Goal: Information Seeking & Learning: Check status

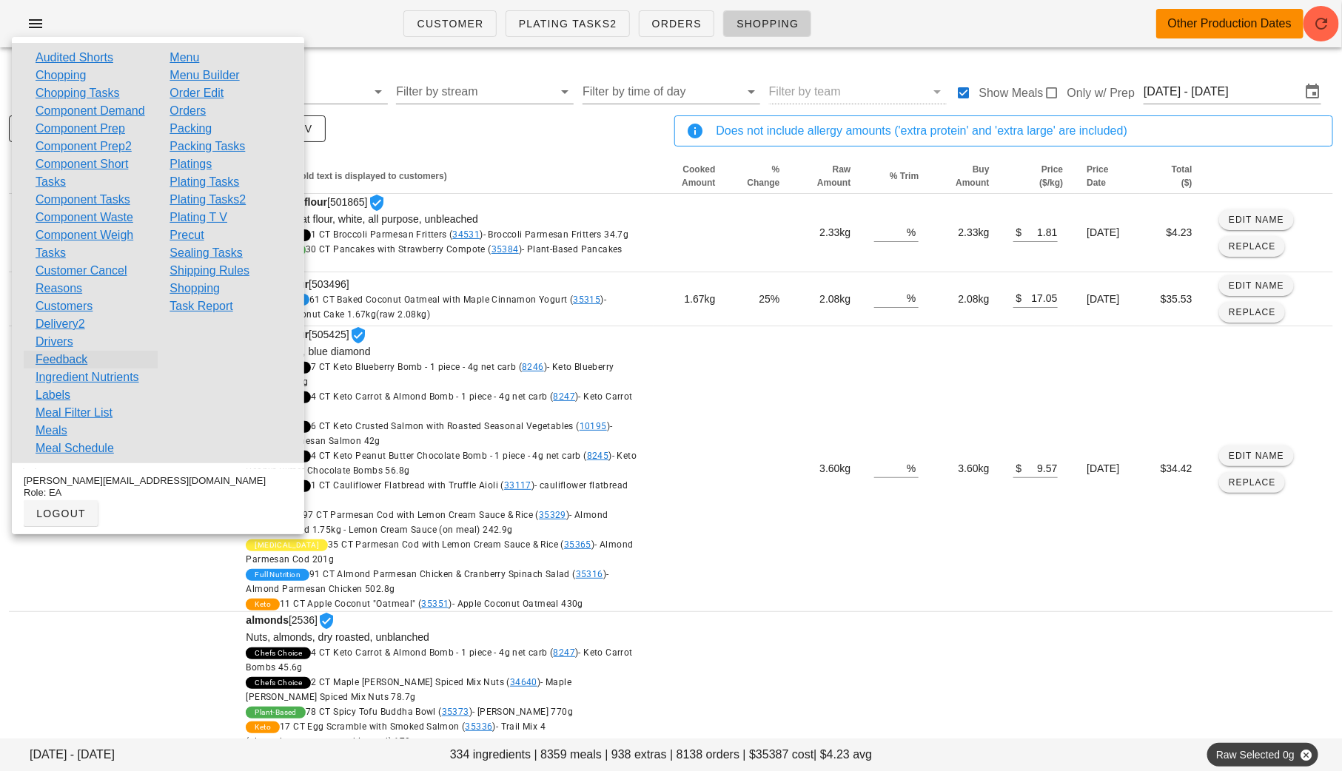
click at [70, 369] on link "Feedback" at bounding box center [62, 360] width 52 height 18
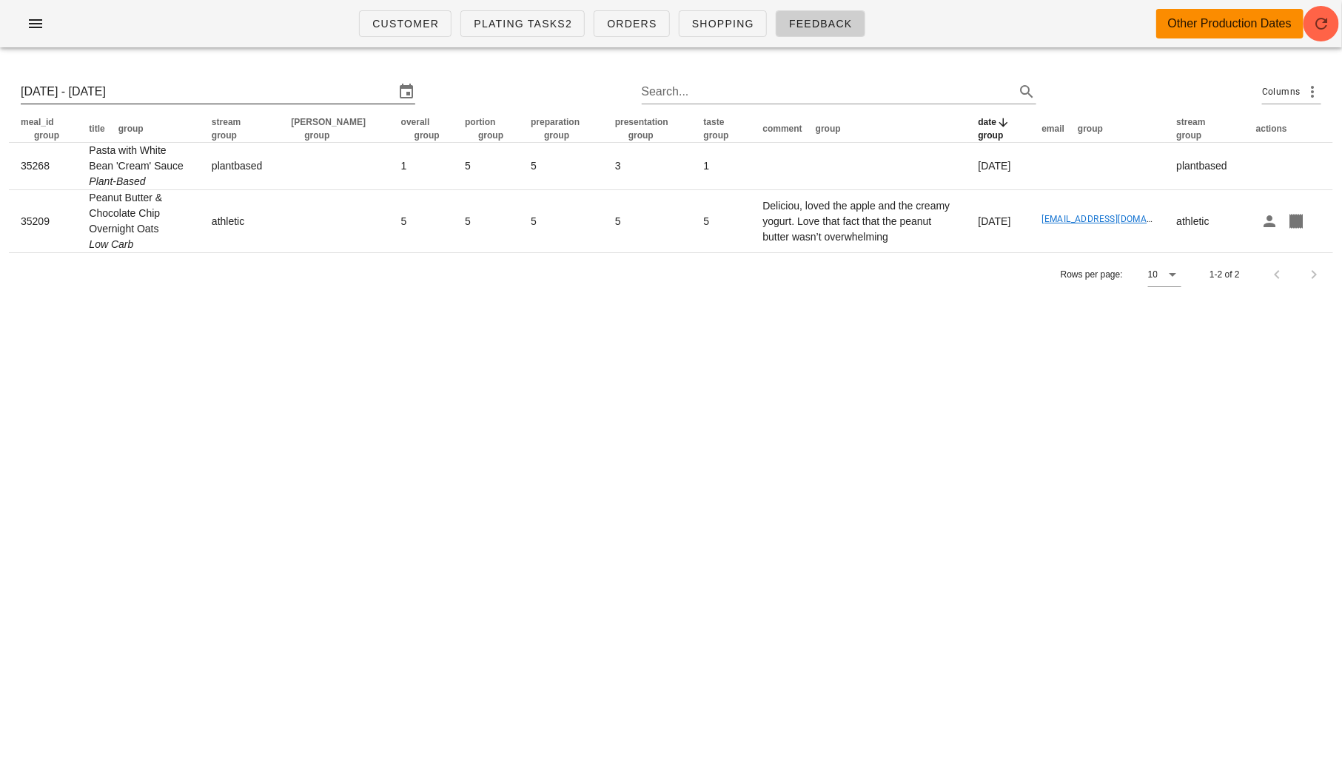
click at [244, 96] on input "Sun 24 Aug 2025 - Sun 31 Aug 2025" at bounding box center [208, 92] width 374 height 24
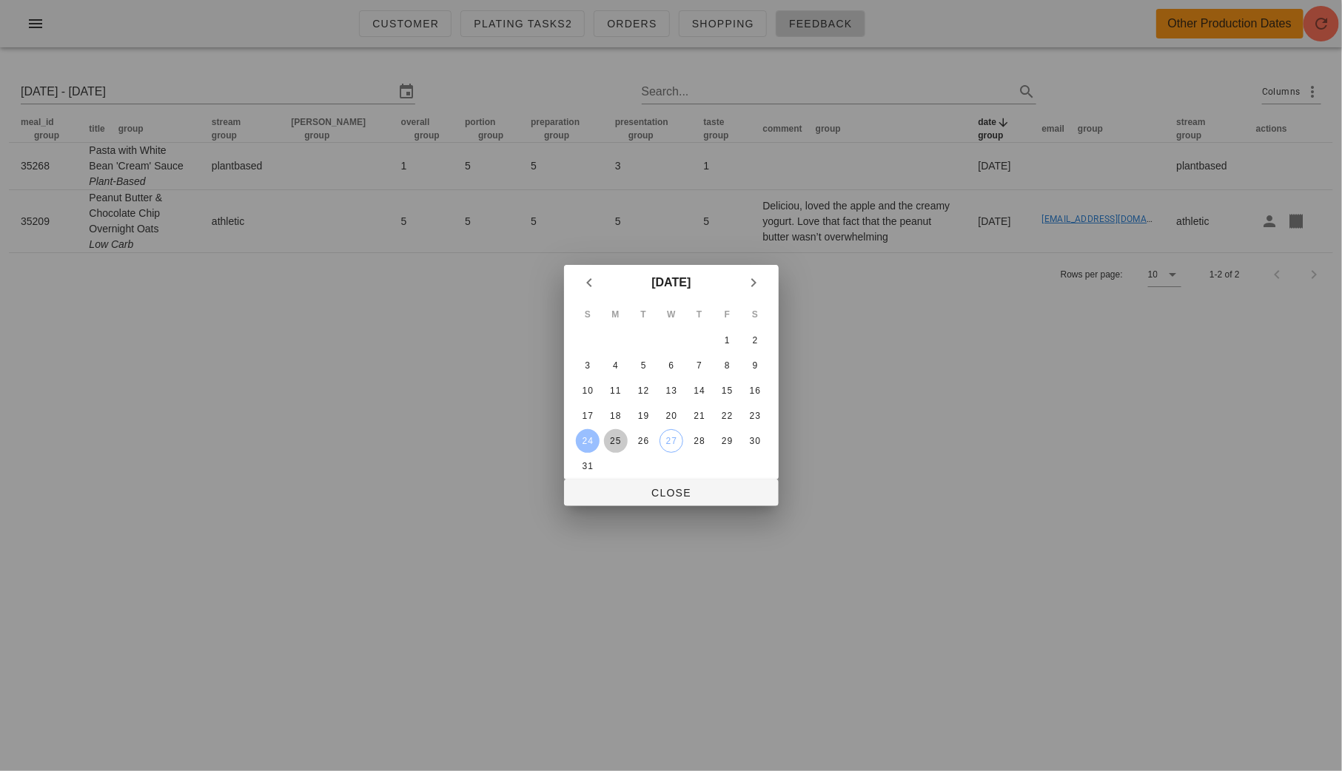
click at [610, 440] on div "25" at bounding box center [615, 441] width 24 height 10
click at [578, 477] on div "S M T W T F S 1 2 3 4 5 6 7 8 9 10 11 12 13 14 15 16 17 18 19 20 21 22 23 24 25…" at bounding box center [671, 389] width 215 height 179
click at [586, 468] on div "31" at bounding box center [587, 466] width 24 height 10
click at [613, 440] on div "25" at bounding box center [615, 441] width 24 height 10
type input "Mon 25 Aug 2025 - Sun 31 Aug 2025"
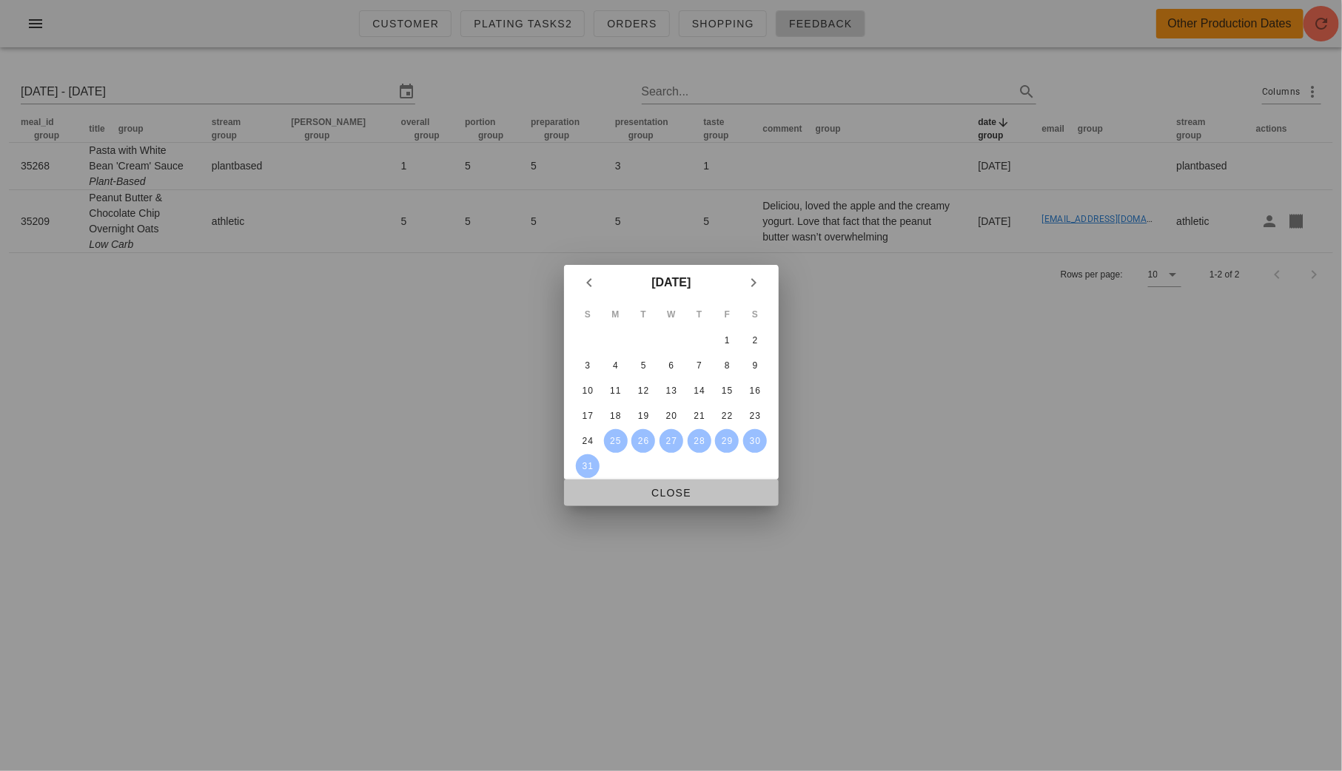
click at [701, 488] on span "Close" at bounding box center [671, 493] width 191 height 12
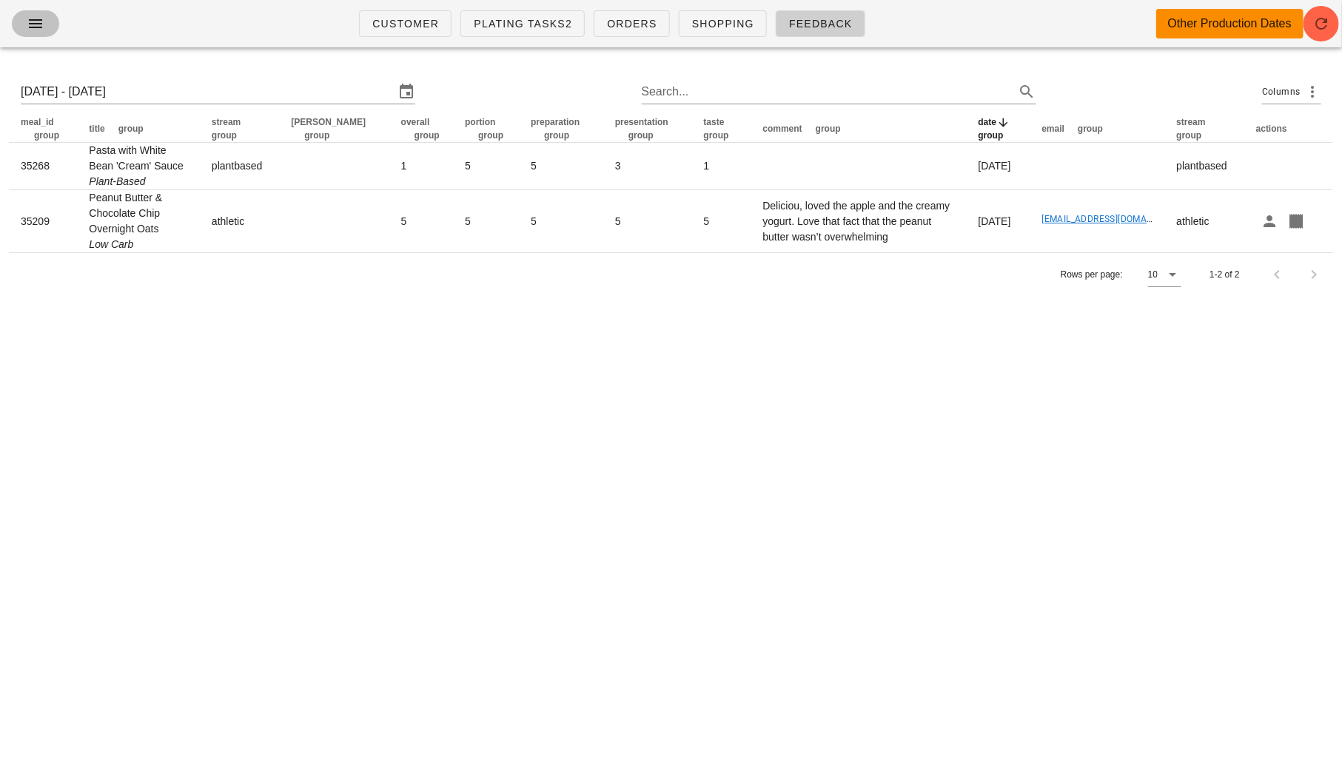
click at [45, 23] on span "button" at bounding box center [36, 24] width 24 height 18
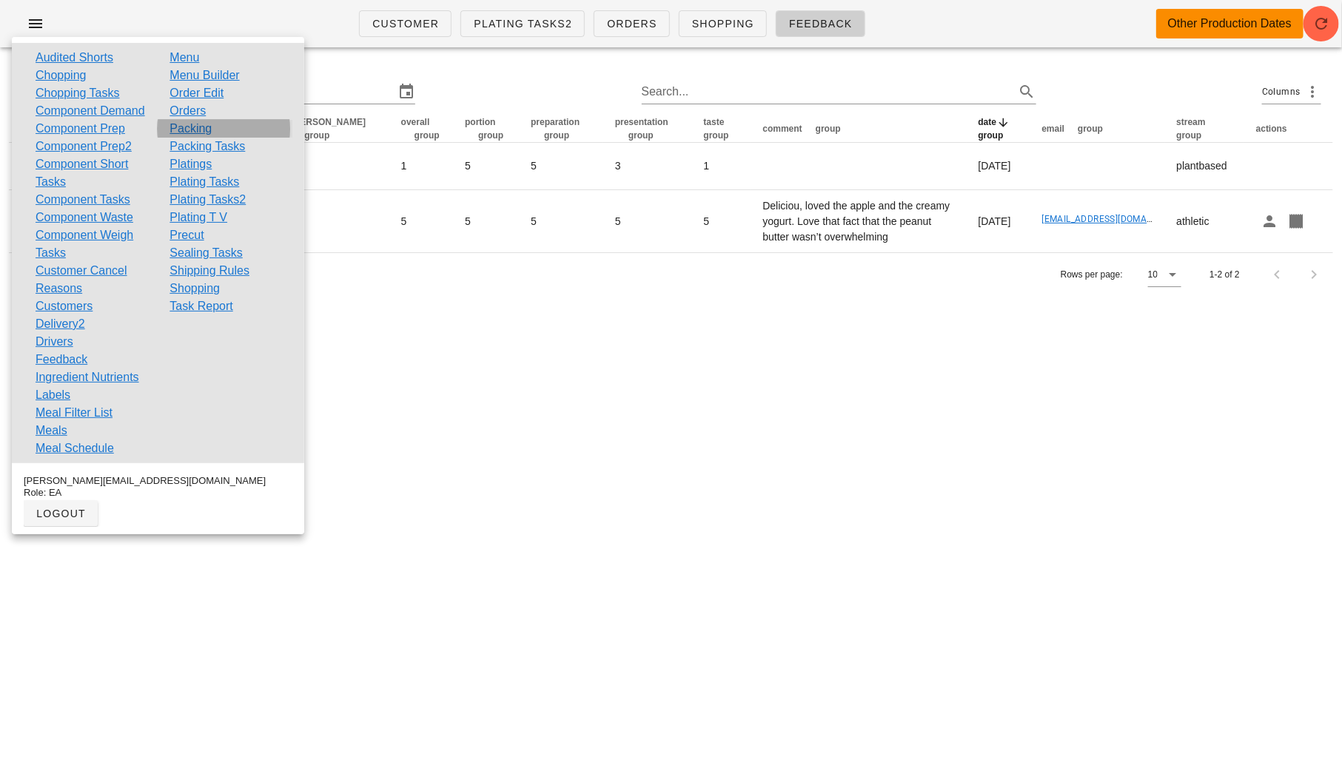
click at [197, 131] on link "Packing" at bounding box center [190, 129] width 42 height 18
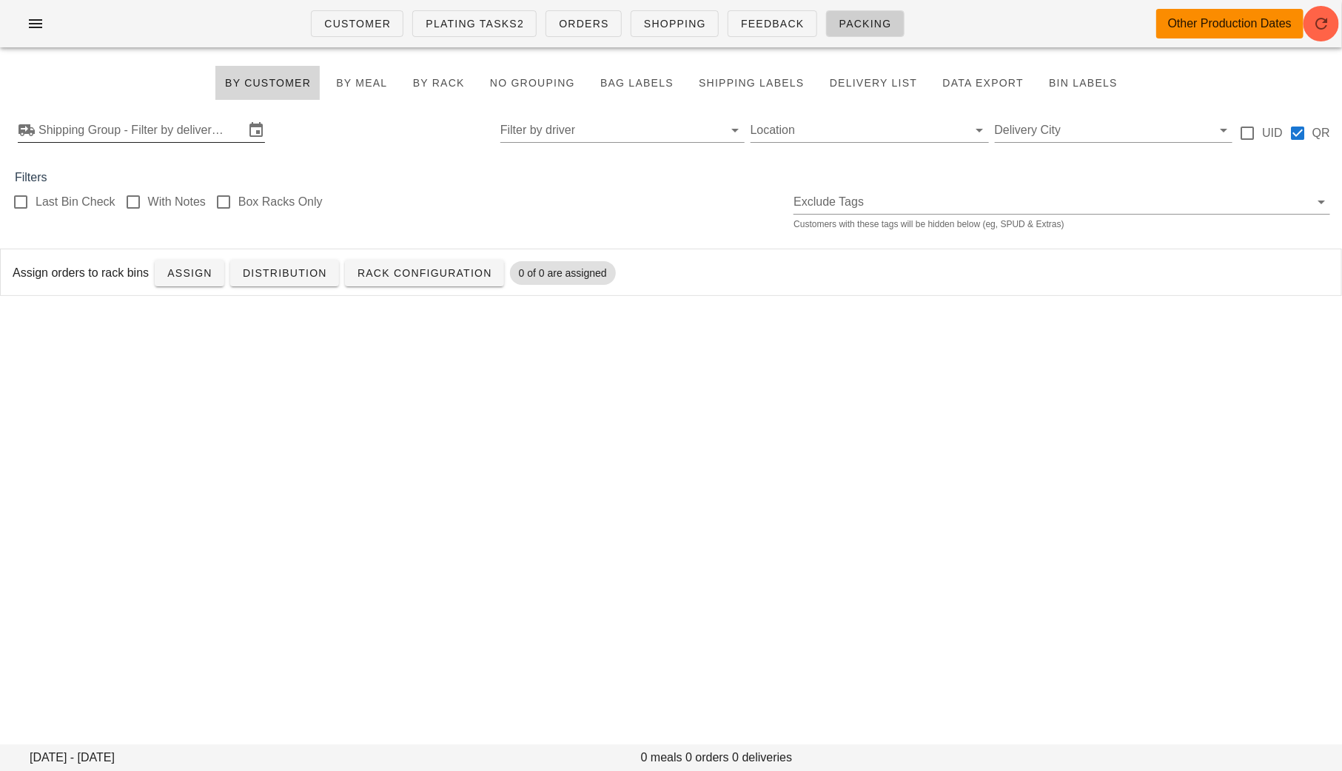
click at [198, 134] on input "Shipping Group - Filter by delivery logistics" at bounding box center [141, 130] width 206 height 24
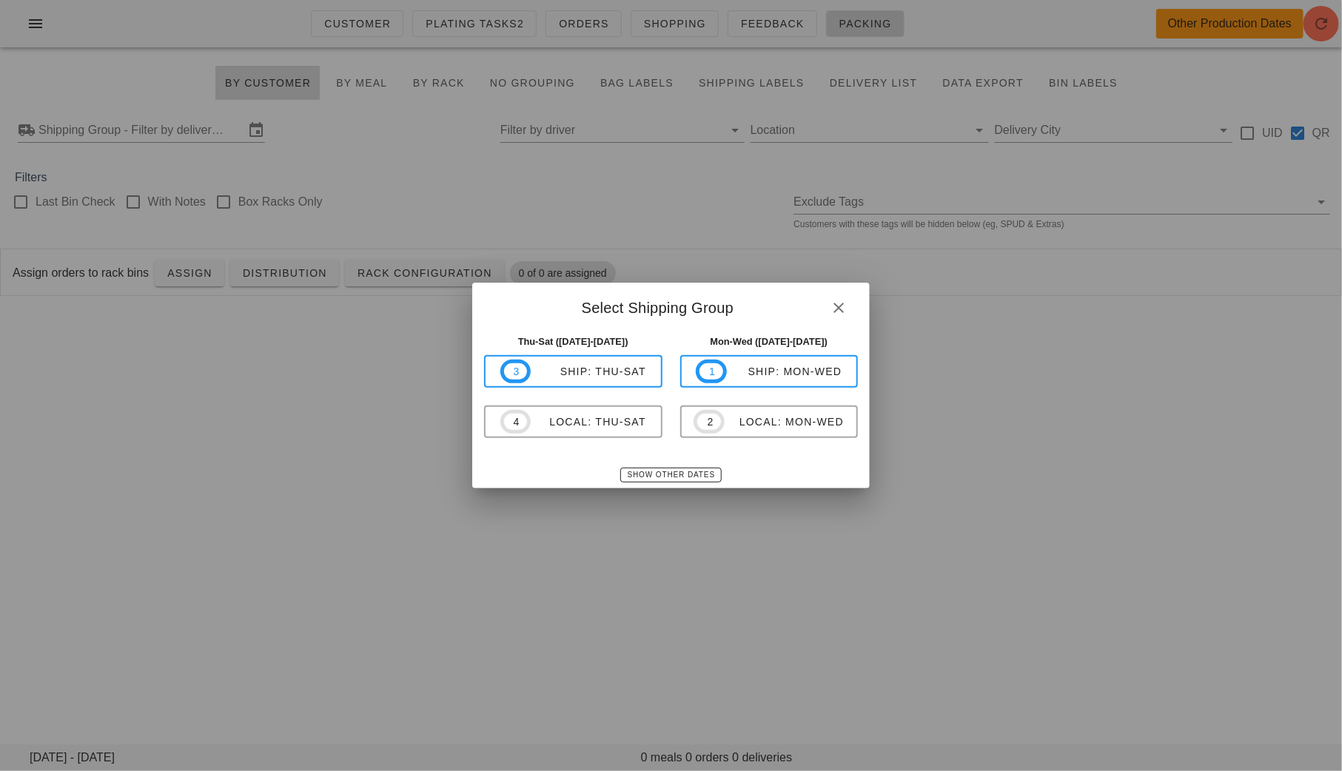
click at [77, 70] on div at bounding box center [671, 385] width 1342 height 771
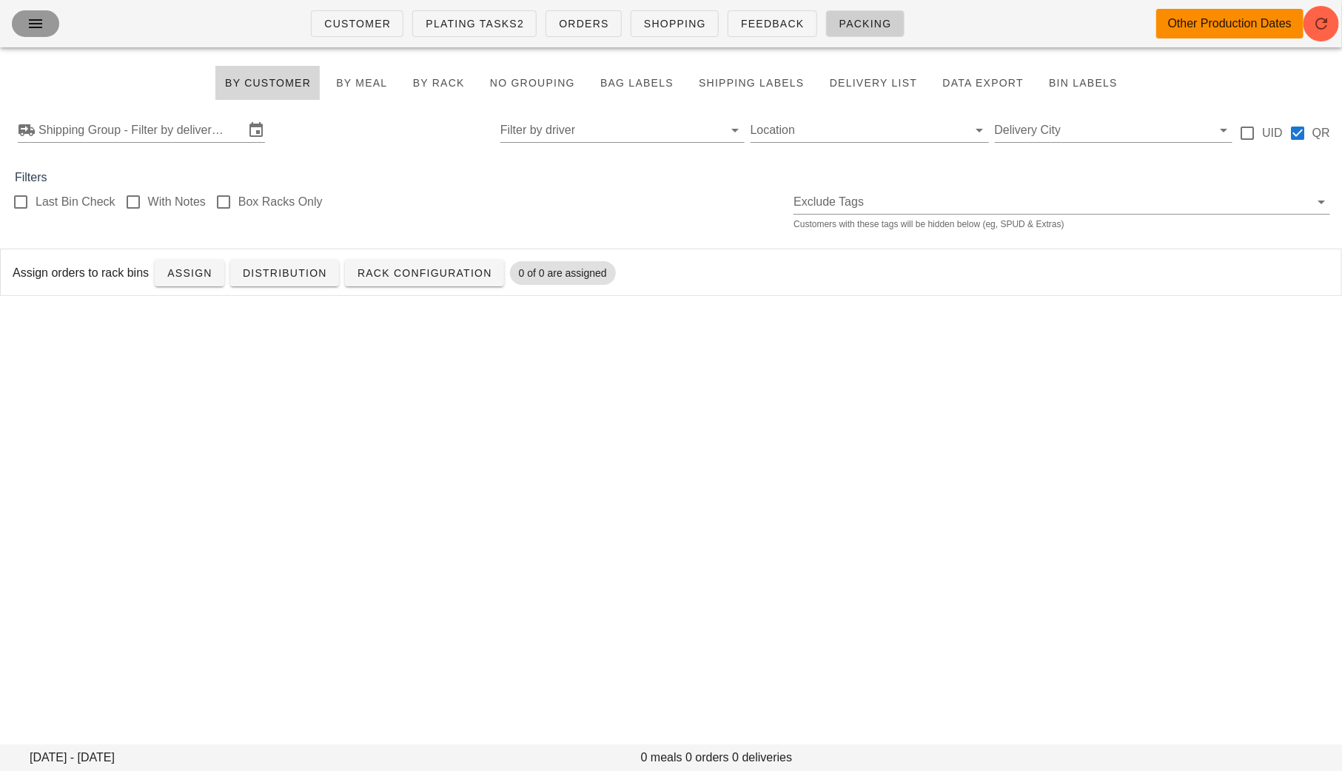
click at [41, 33] on button "button" at bounding box center [35, 23] width 47 height 27
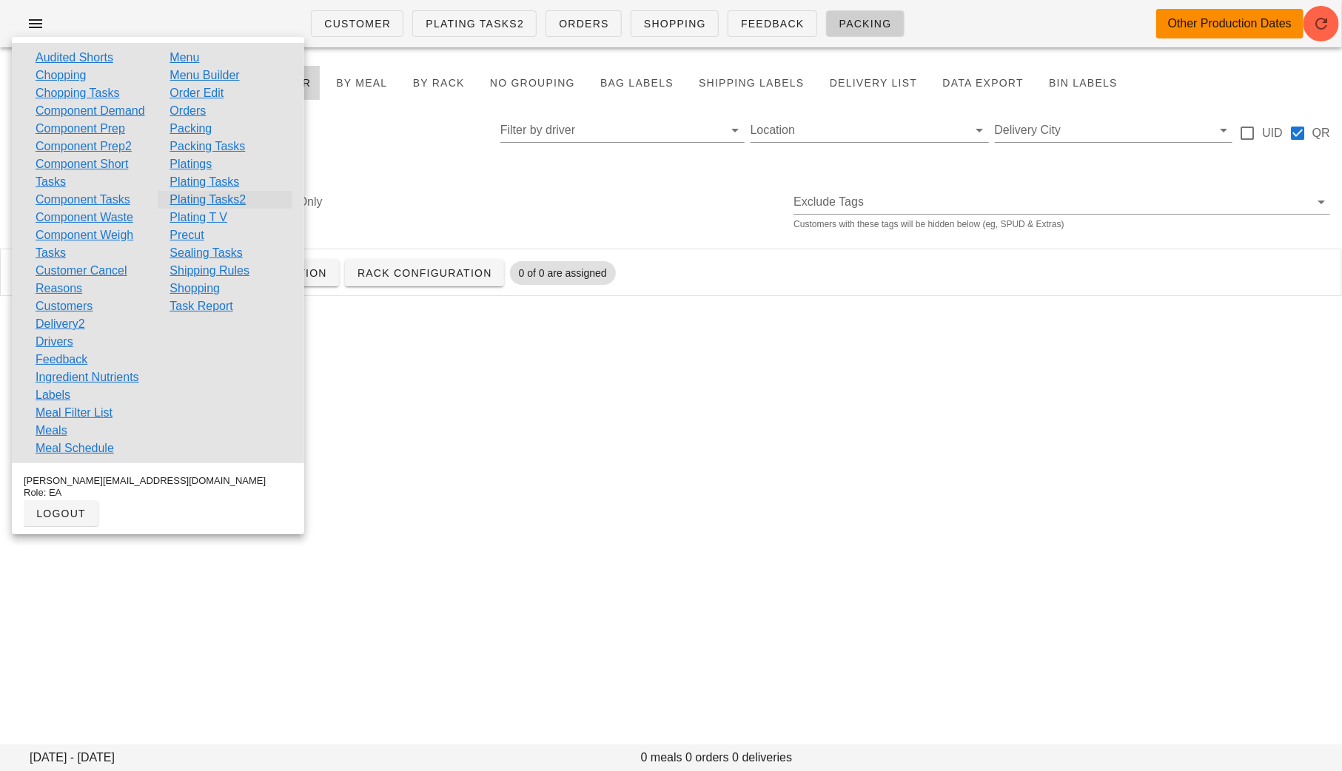
click at [218, 198] on link "Plating Tasks2" at bounding box center [207, 200] width 76 height 18
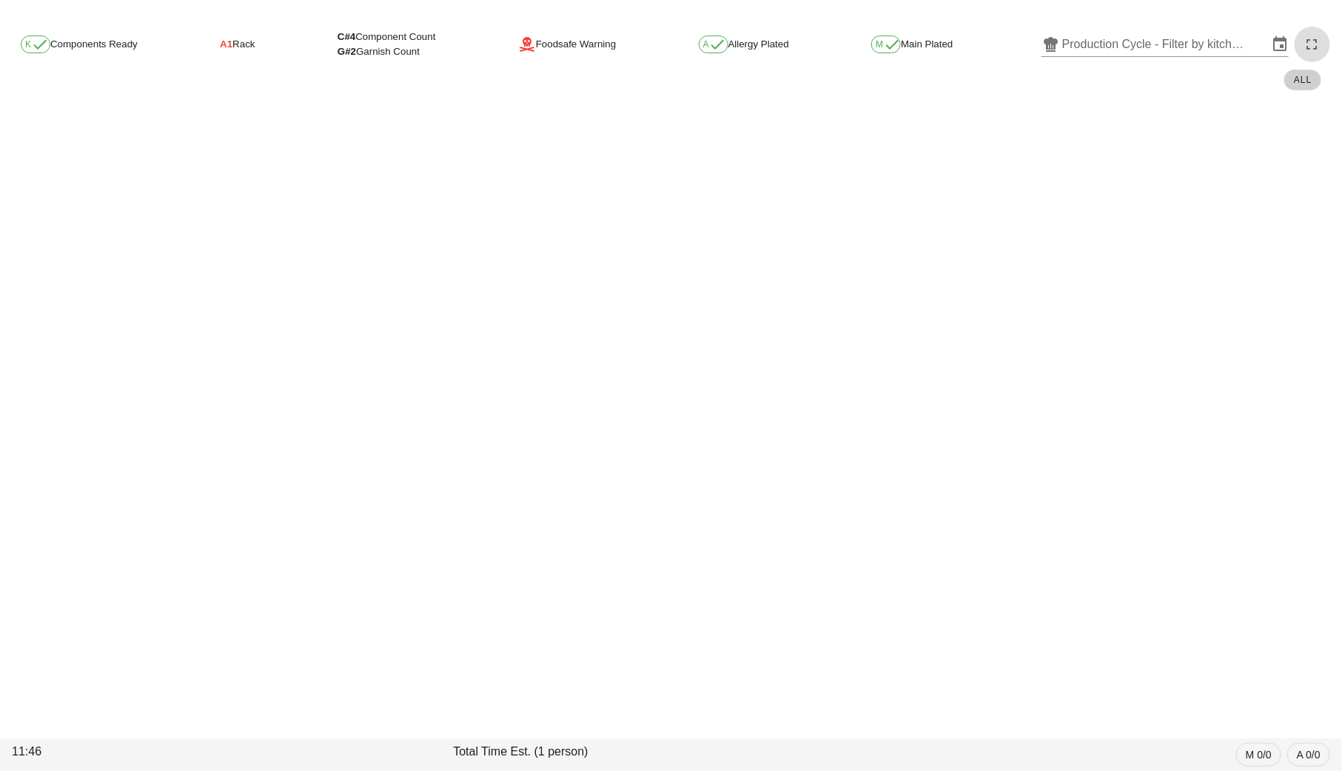
click at [1310, 46] on icon "button" at bounding box center [1312, 45] width 18 height 18
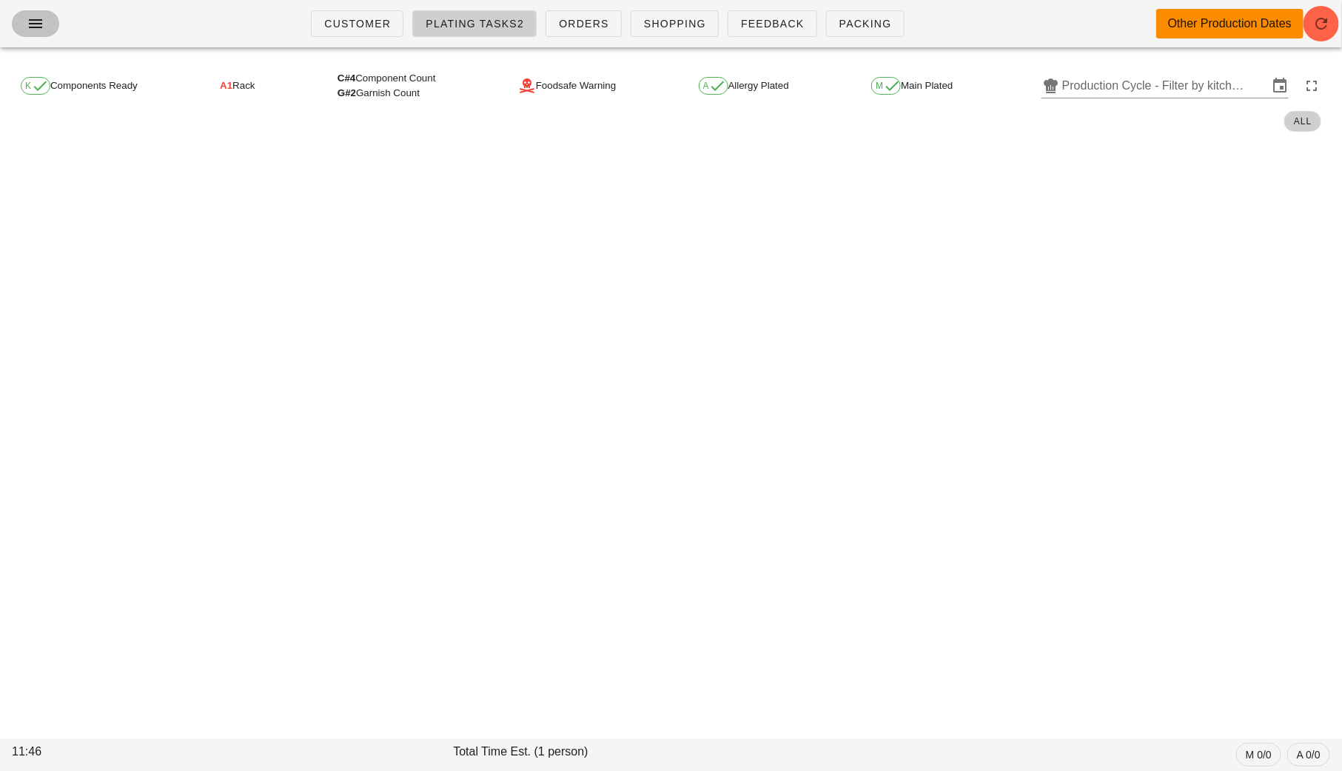
click at [19, 30] on button "button" at bounding box center [35, 23] width 47 height 27
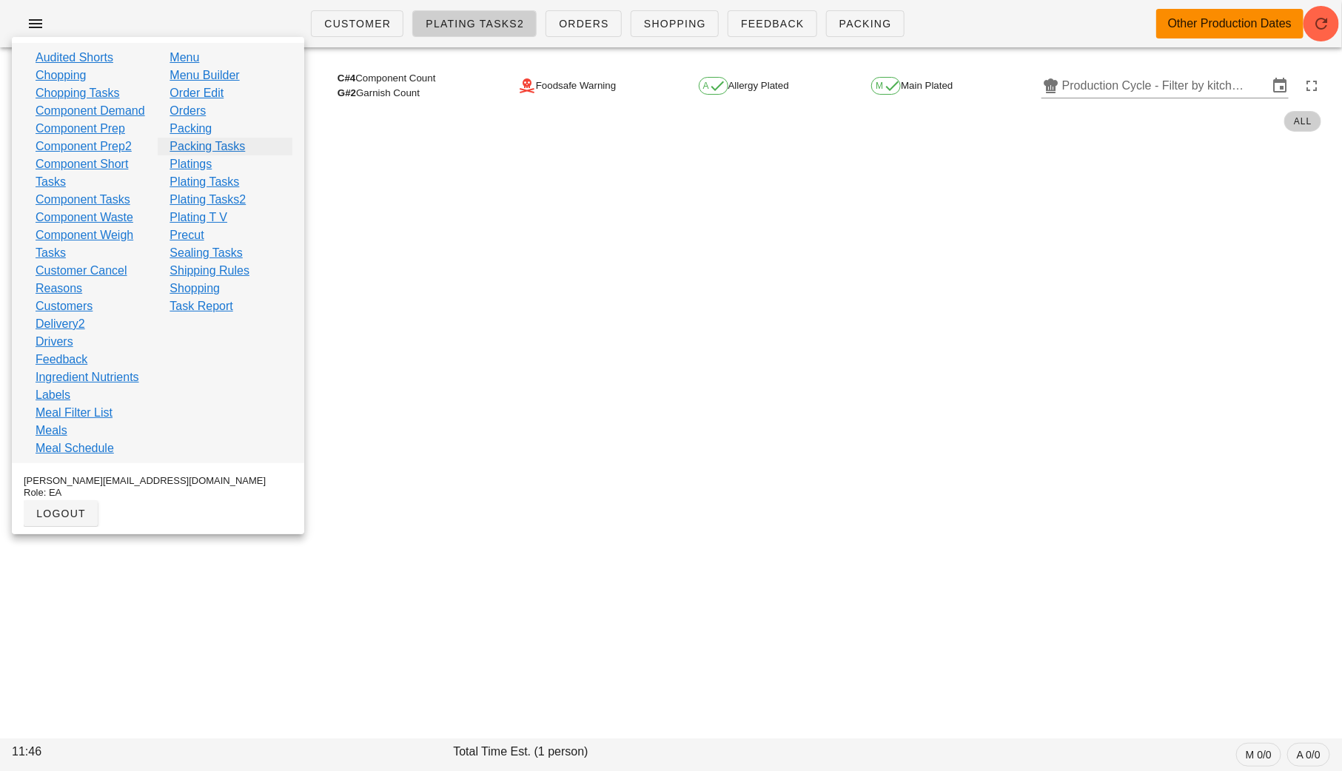
click at [229, 146] on link "Packing Tasks" at bounding box center [206, 147] width 75 height 18
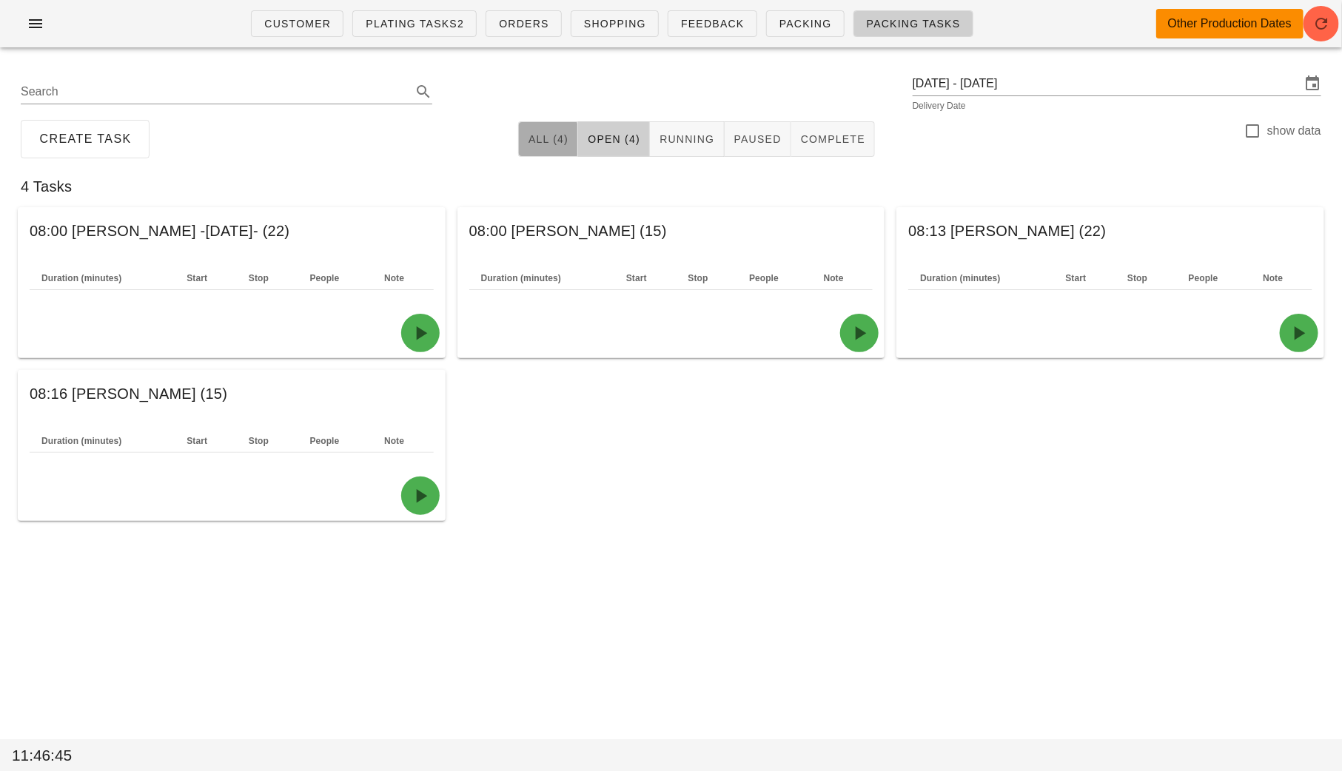
click at [547, 133] on span "All (4)" at bounding box center [548, 139] width 41 height 12
click at [613, 136] on span "Open (4)" at bounding box center [613, 139] width 53 height 12
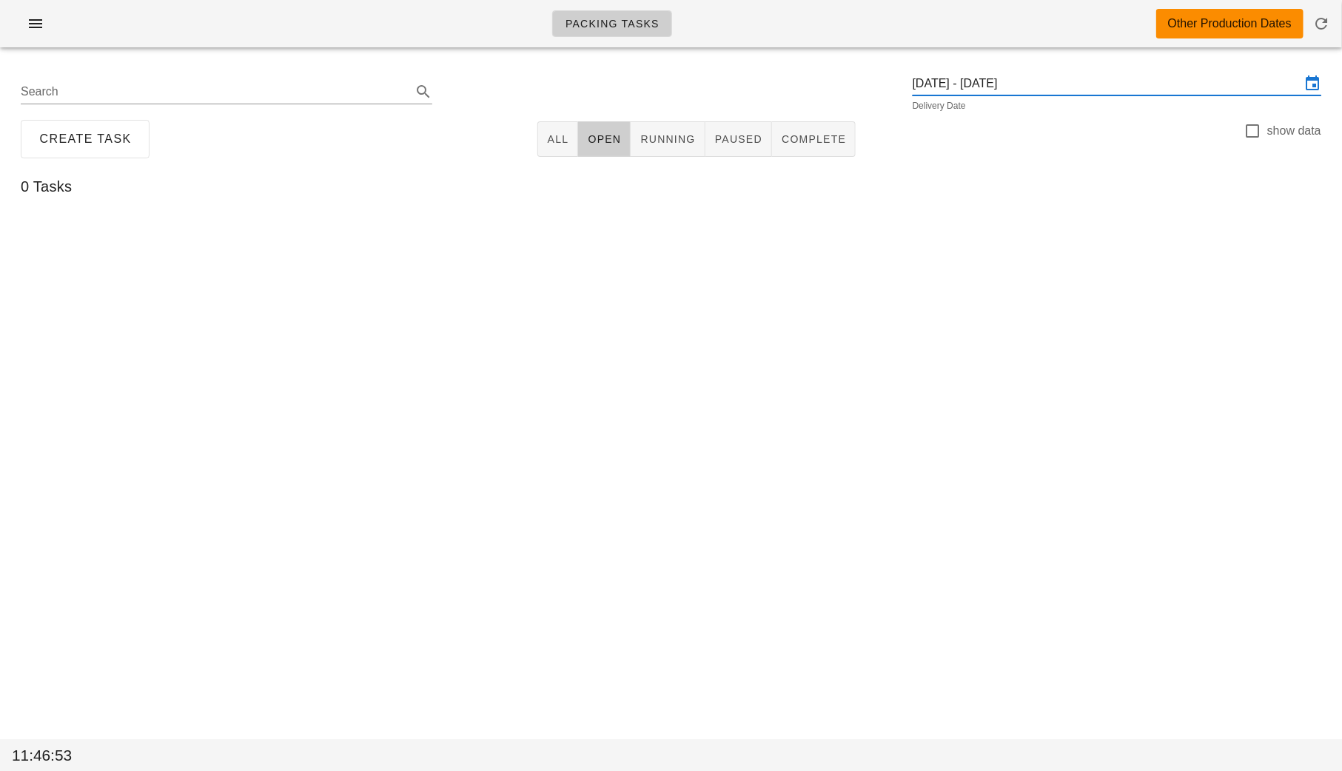
click at [1070, 90] on input "[DATE] - [DATE]" at bounding box center [1106, 84] width 388 height 24
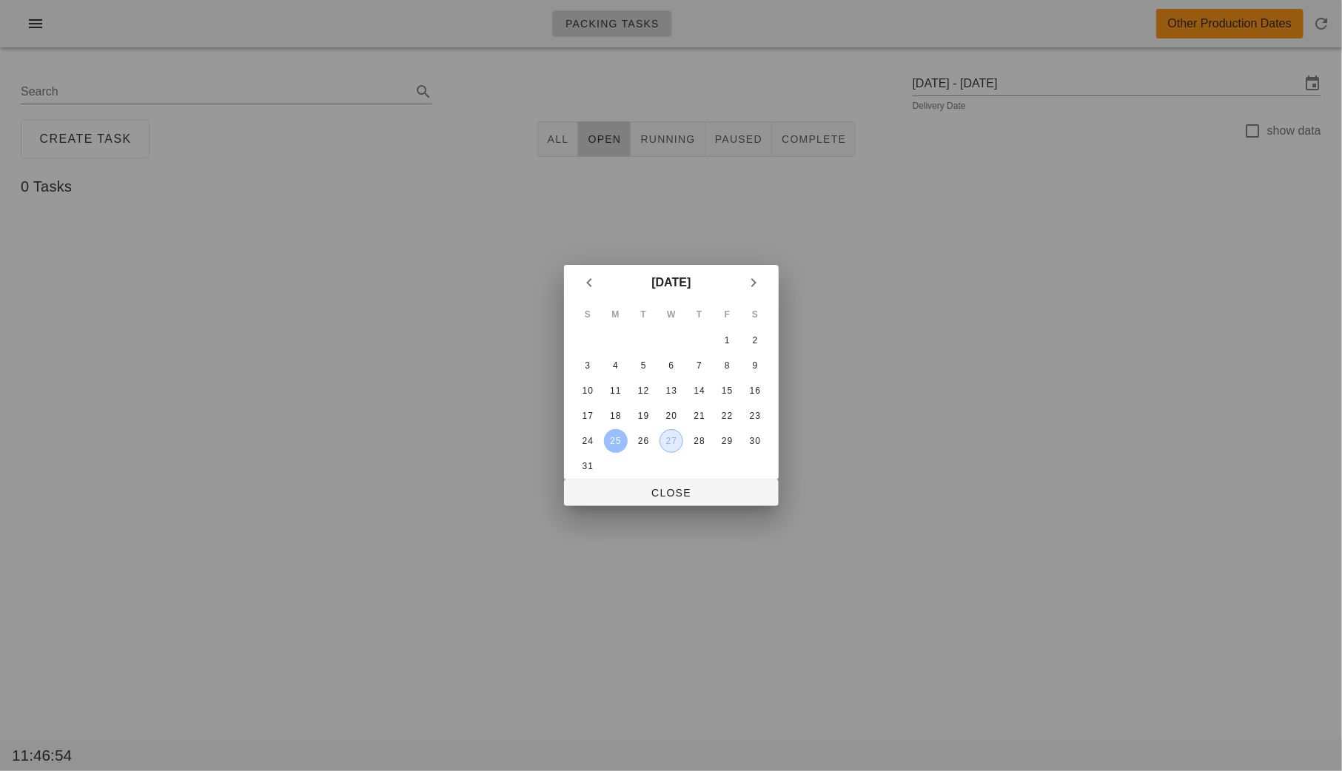
click at [671, 439] on div "27" at bounding box center [670, 441] width 22 height 10
click at [671, 440] on div "27" at bounding box center [671, 441] width 24 height 10
click at [675, 491] on span "Close" at bounding box center [671, 493] width 191 height 12
type input "Wednesday August 27"
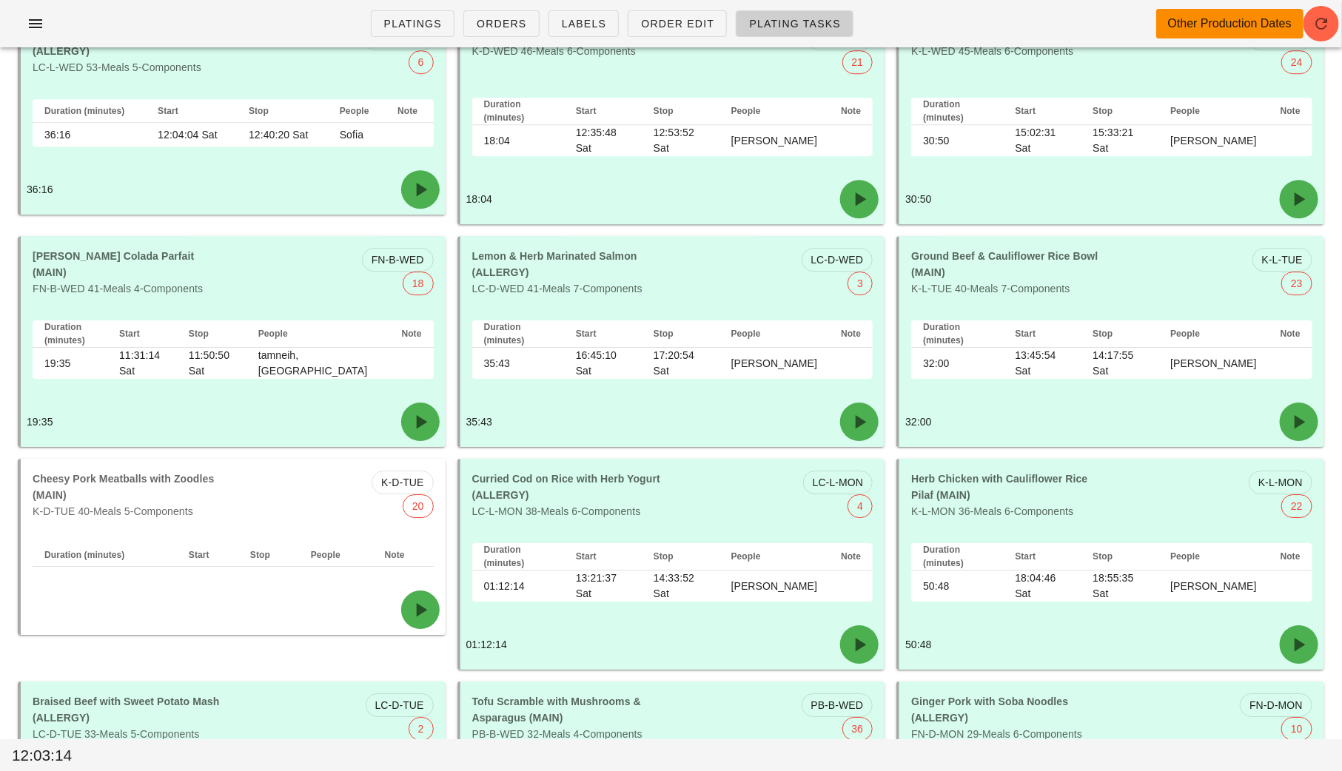
scroll to position [1988, 0]
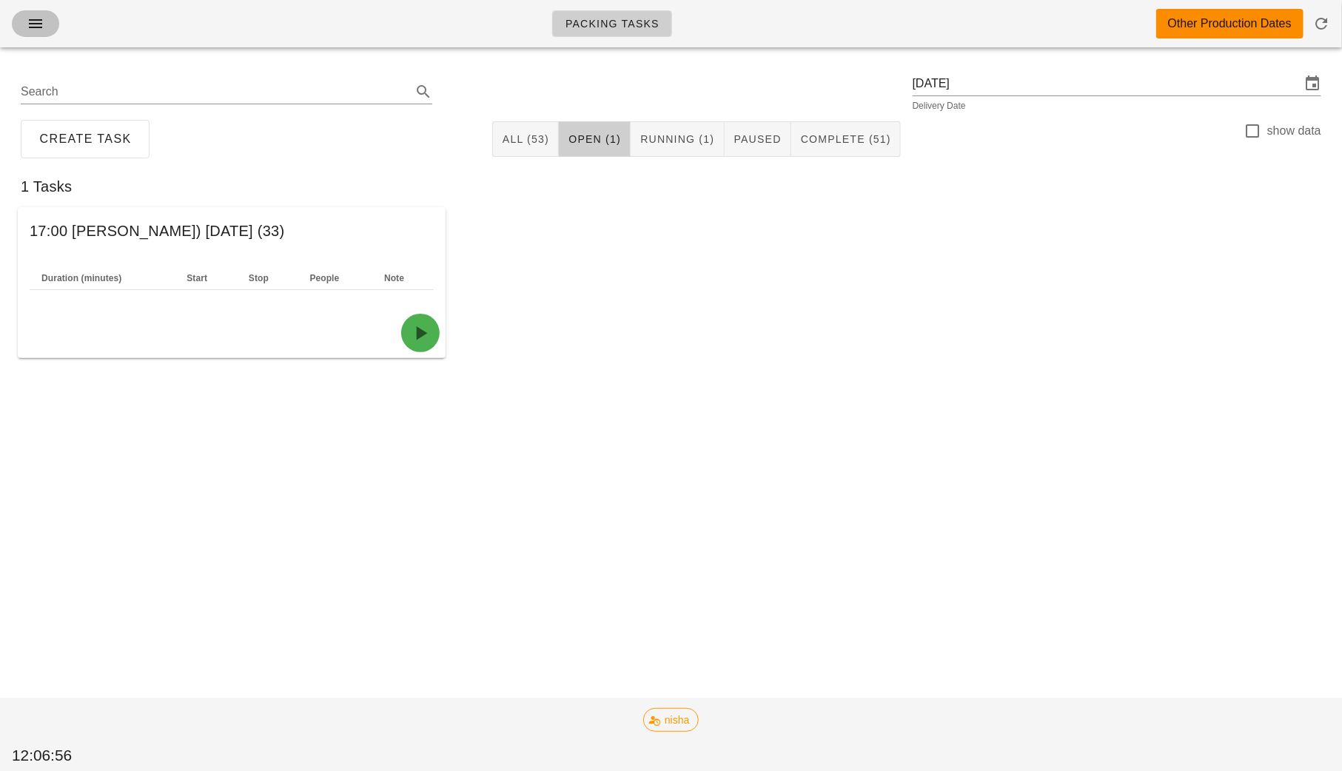
click at [33, 27] on icon "button" at bounding box center [36, 24] width 18 height 18
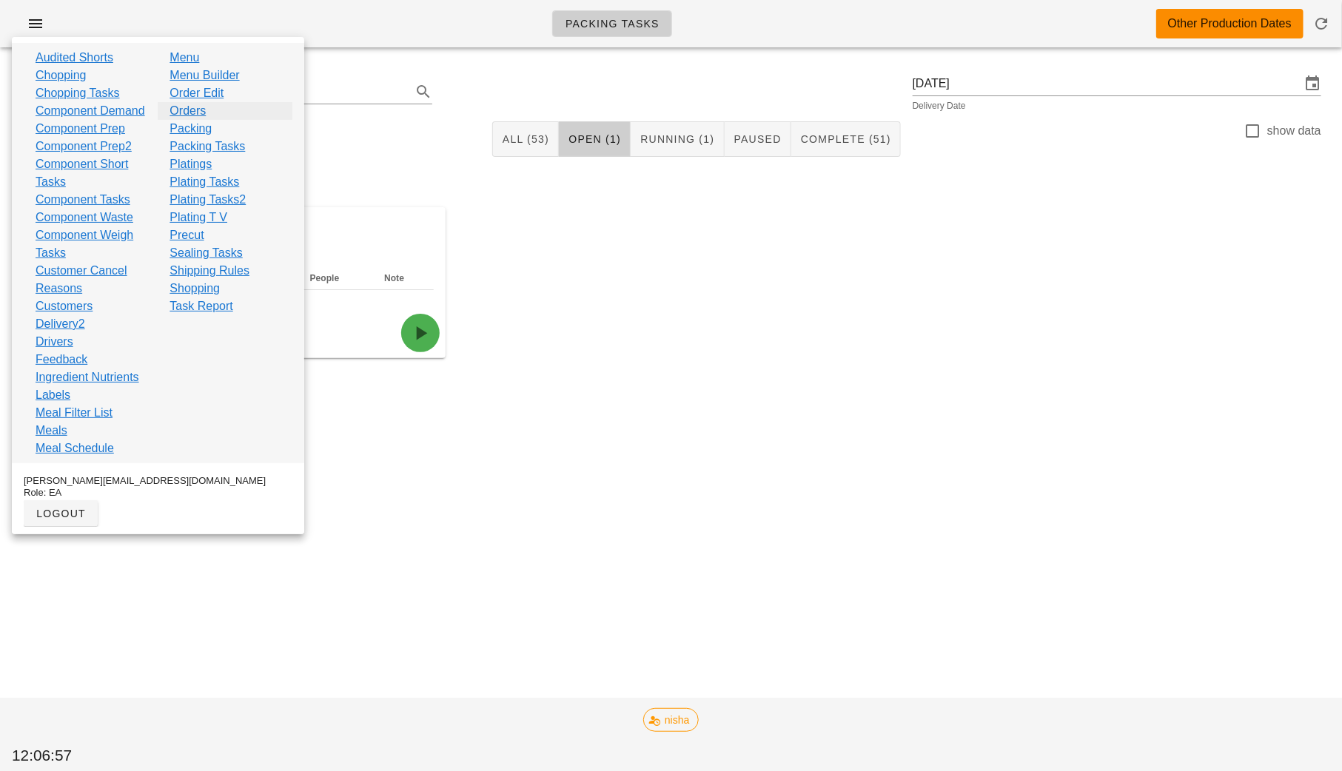
click at [196, 110] on link "Orders" at bounding box center [187, 111] width 36 height 18
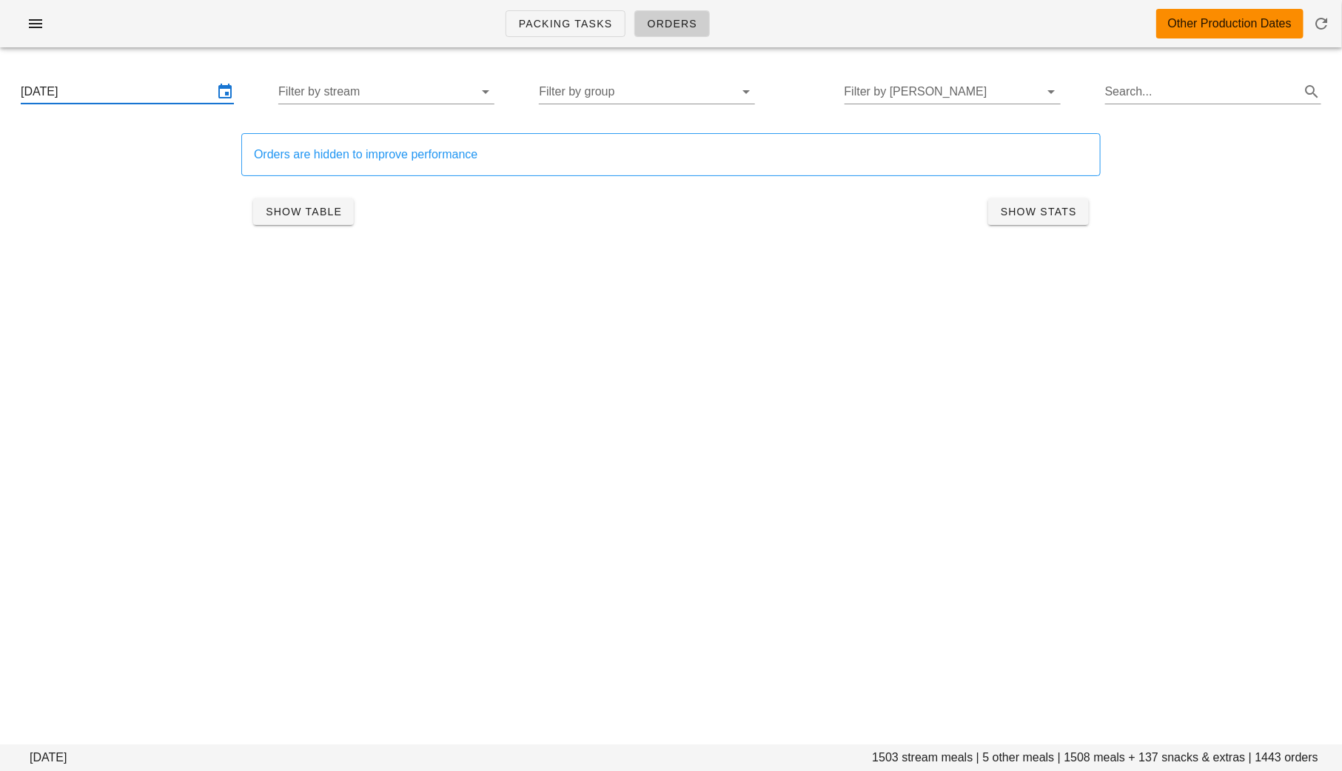
click at [133, 98] on input "Wednesday August 27" at bounding box center [117, 92] width 192 height 24
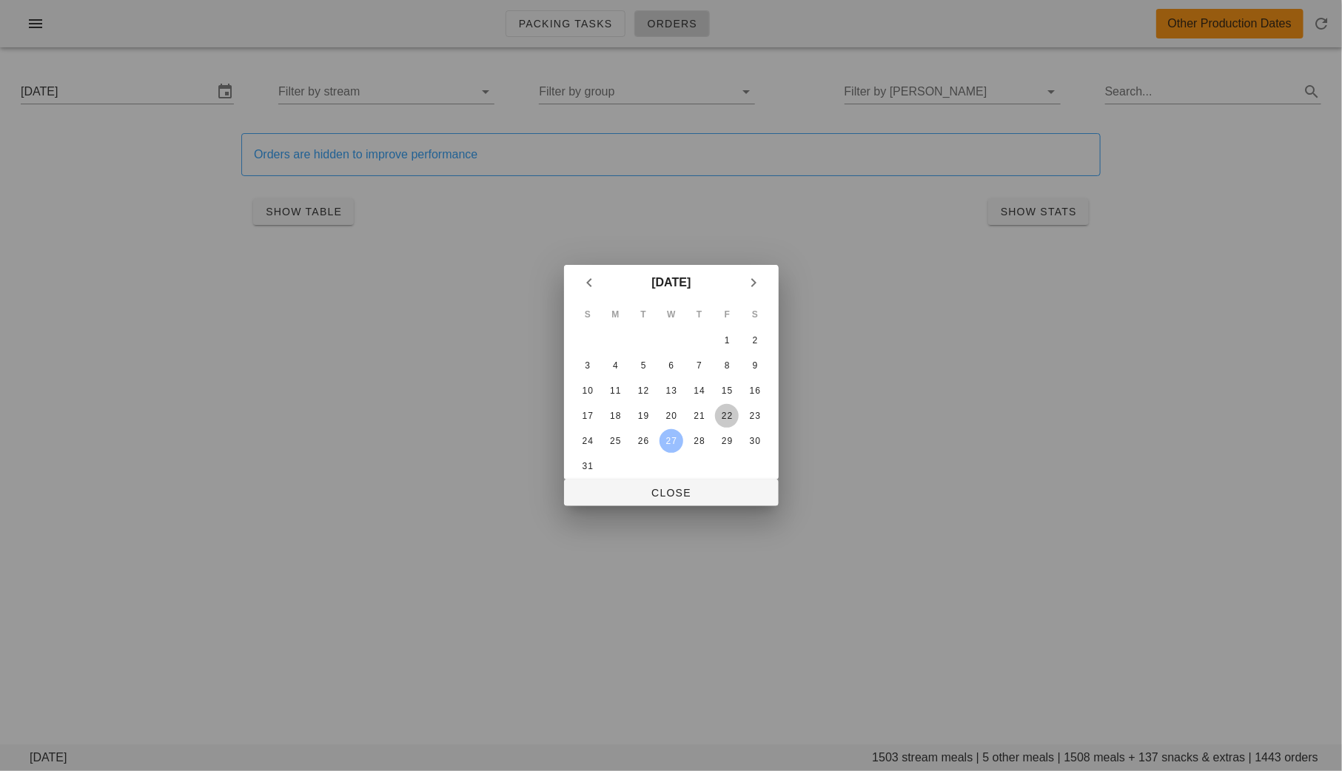
click at [728, 414] on div "22" at bounding box center [727, 416] width 24 height 10
click at [612, 446] on button "25" at bounding box center [615, 441] width 24 height 24
click at [663, 447] on button "27" at bounding box center [671, 441] width 24 height 24
click at [665, 487] on span "Close" at bounding box center [671, 493] width 191 height 12
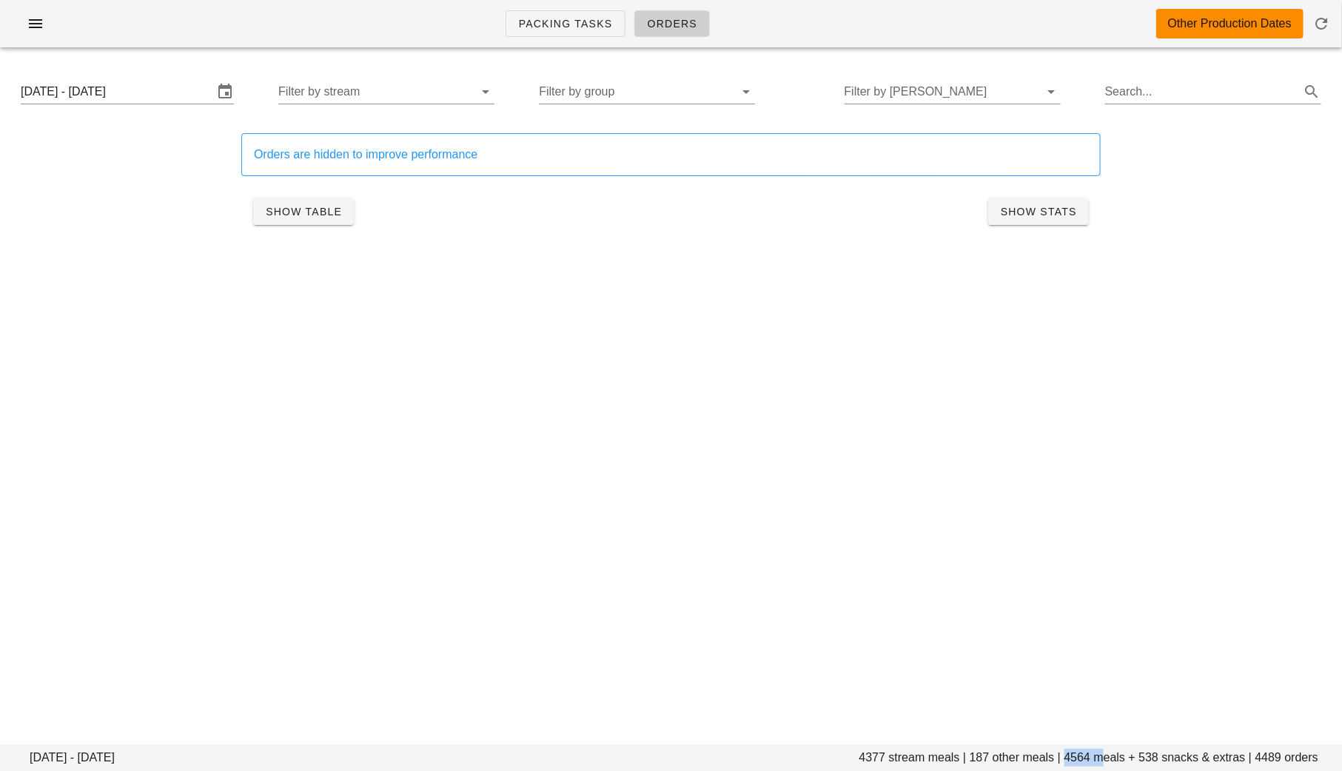
drag, startPoint x: 1096, startPoint y: 759, endPoint x: 1065, endPoint y: 755, distance: 31.3
click at [1065, 757] on footer "Monday August 25 - Wednesday August 27 4377 stream meals | 187 other meals | 45…" at bounding box center [671, 757] width 1342 height 27
copy footer "4564"
click at [176, 80] on input "Monday August 25 - Wednesday August 27" at bounding box center [117, 92] width 192 height 24
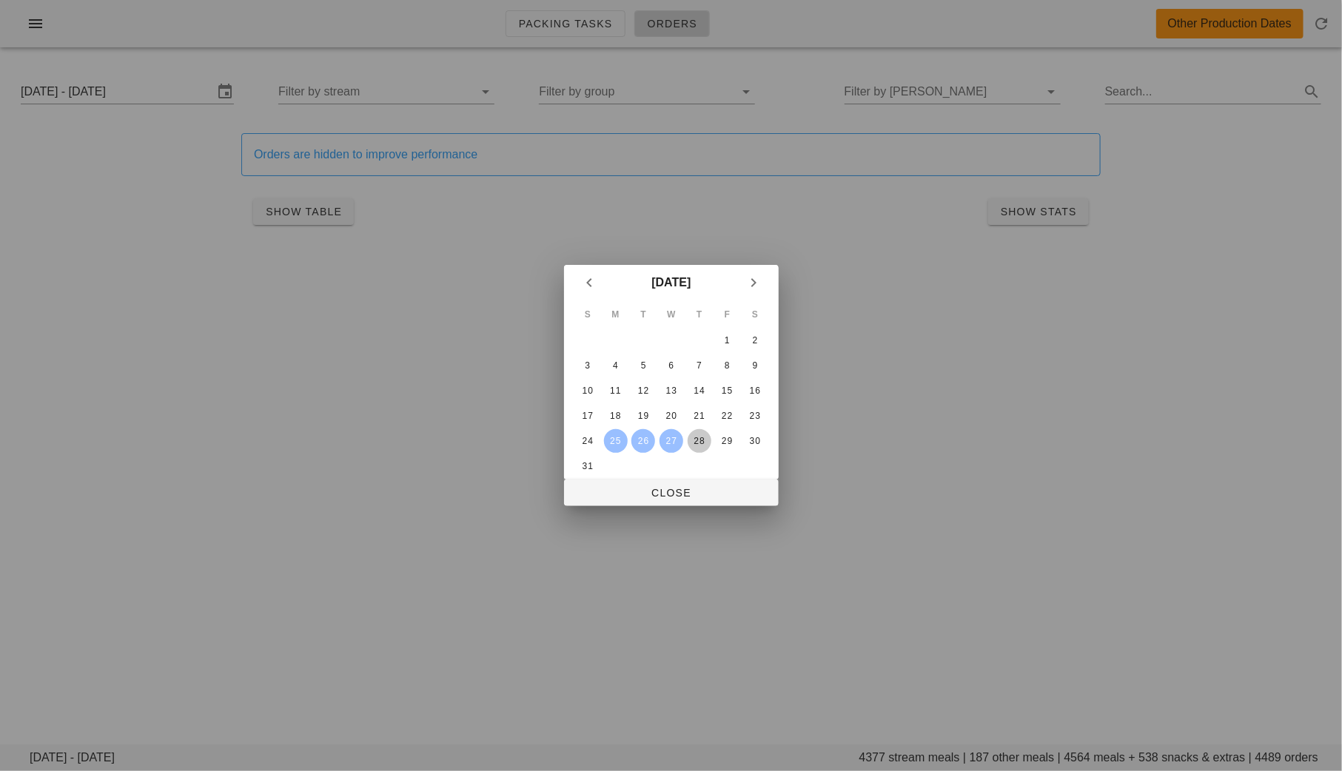
click at [708, 438] on div "28" at bounding box center [699, 441] width 24 height 10
click at [751, 439] on div "30" at bounding box center [755, 441] width 24 height 10
click at [710, 495] on span "Close" at bounding box center [671, 493] width 191 height 12
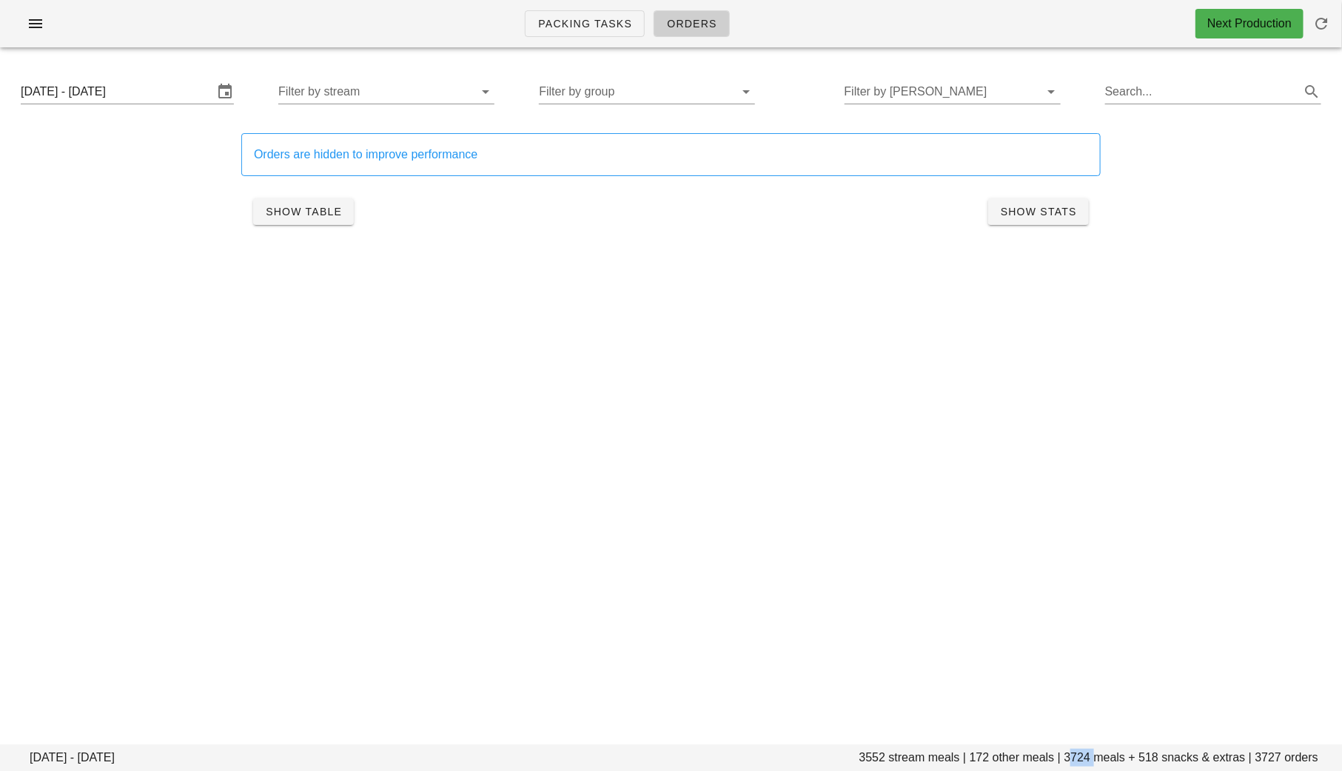
drag, startPoint x: 1093, startPoint y: 759, endPoint x: 1067, endPoint y: 759, distance: 25.9
click at [1067, 759] on footer "Thursday August 28 - Saturday August 30 3552 stream meals | 172 other meals | 3…" at bounding box center [671, 757] width 1342 height 27
copy footer "3724"
click at [33, 24] on icon "button" at bounding box center [36, 24] width 18 height 18
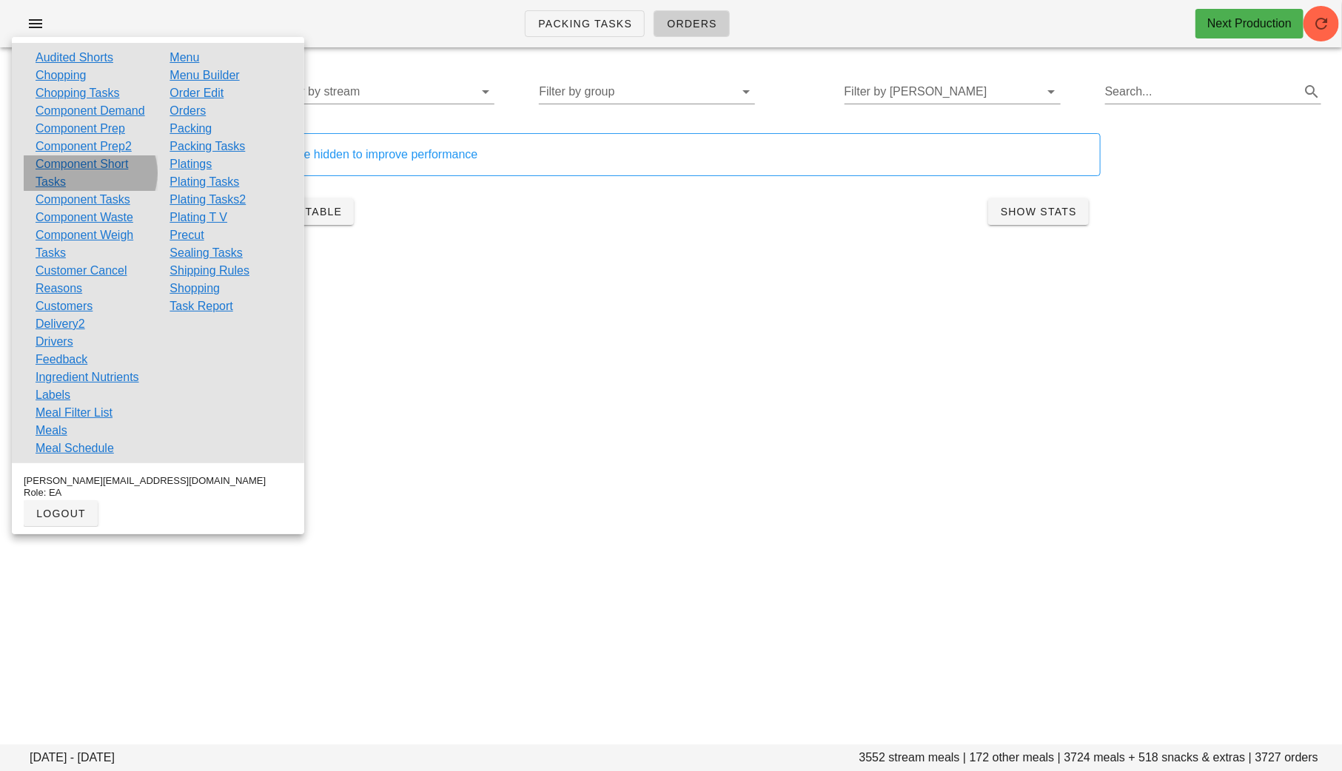
click at [110, 178] on link "Component Short Tasks" at bounding box center [91, 173] width 110 height 36
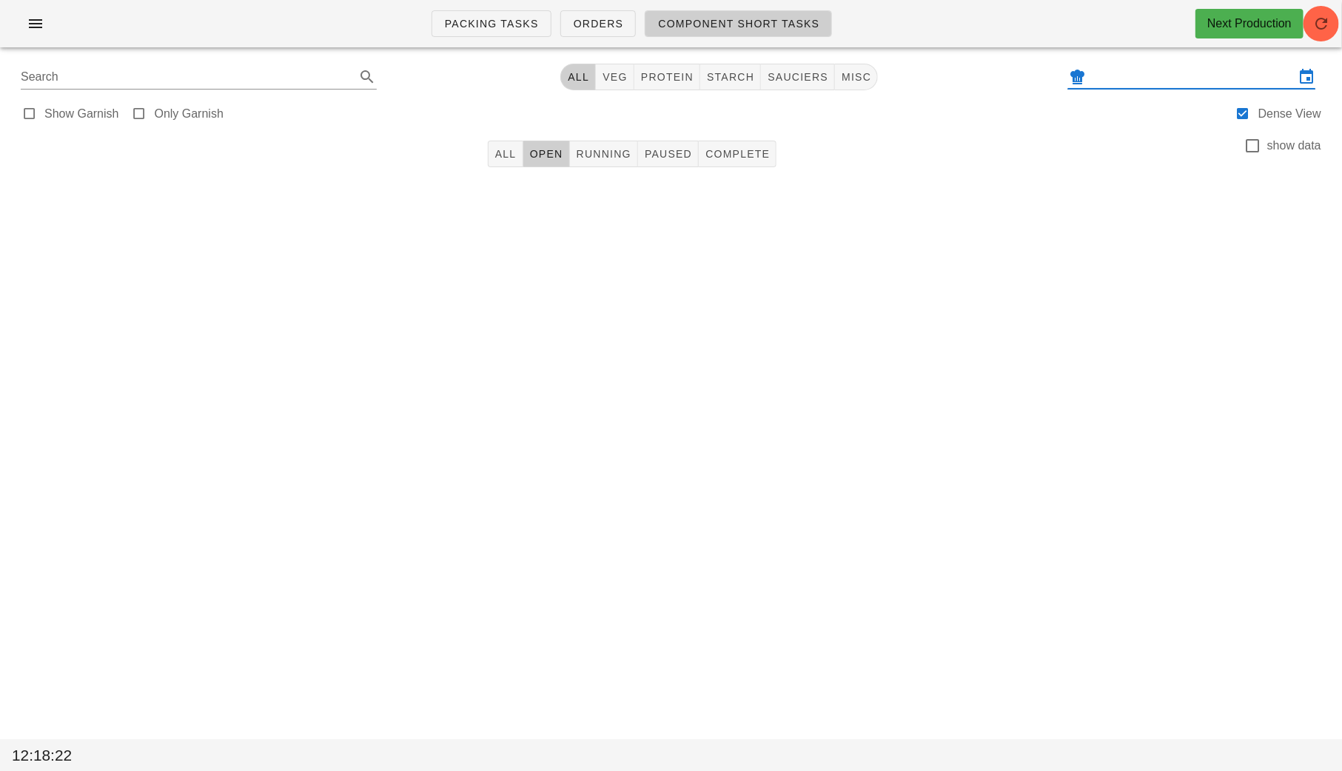
click at [1111, 77] on input "text" at bounding box center [1192, 77] width 206 height 24
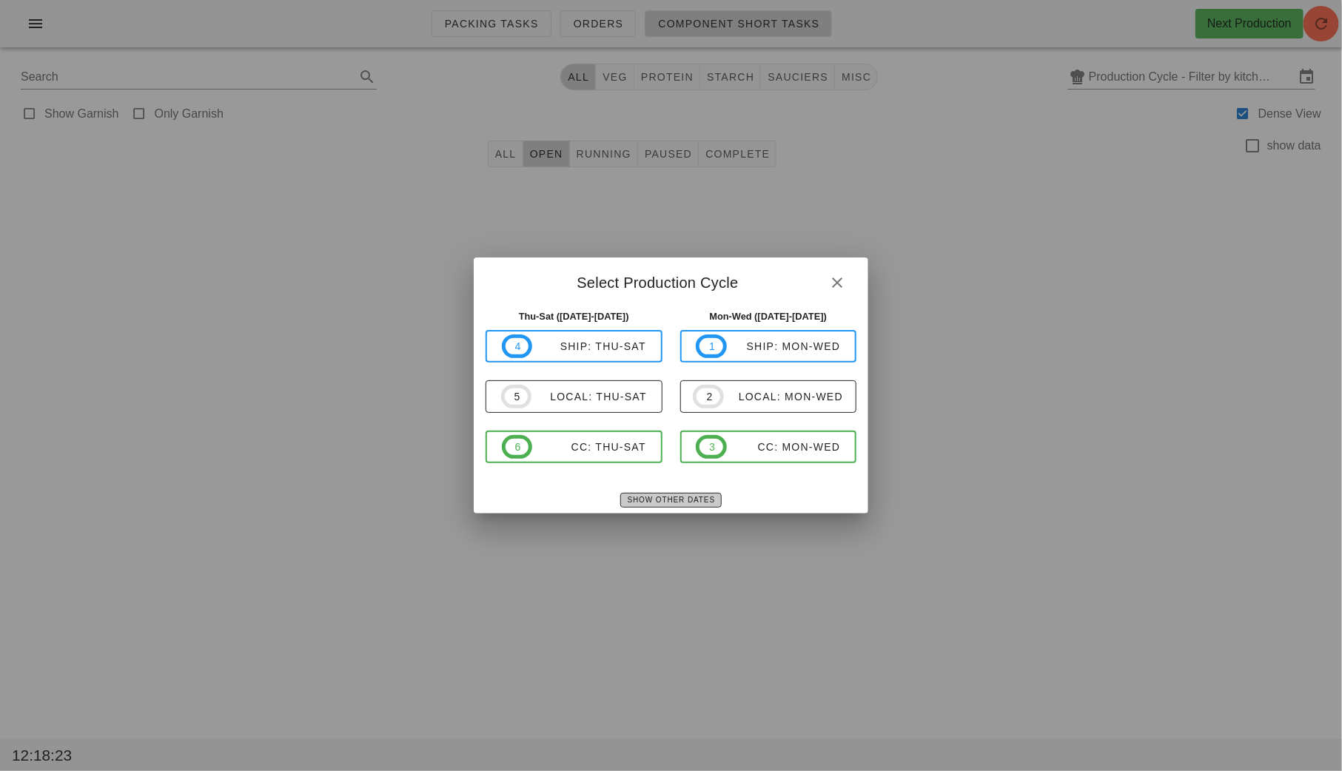
click at [653, 497] on span "Show Other Dates" at bounding box center [671, 500] width 88 height 8
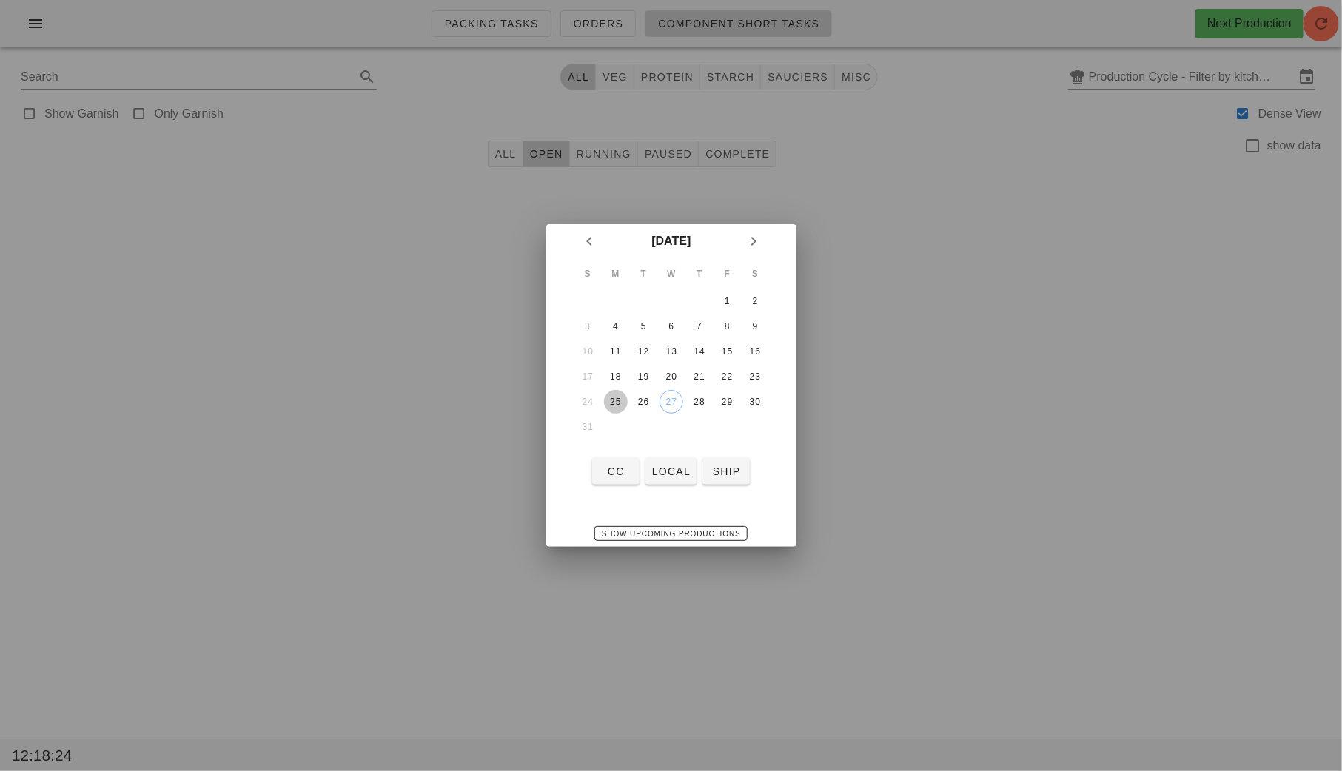
click at [618, 397] on div "25" at bounding box center [615, 402] width 24 height 10
click at [666, 453] on div "CC local ship" at bounding box center [671, 471] width 250 height 38
click at [676, 475] on span "local" at bounding box center [670, 471] width 39 height 12
type input "local: Mon-Wed ([DATE]-[DATE])"
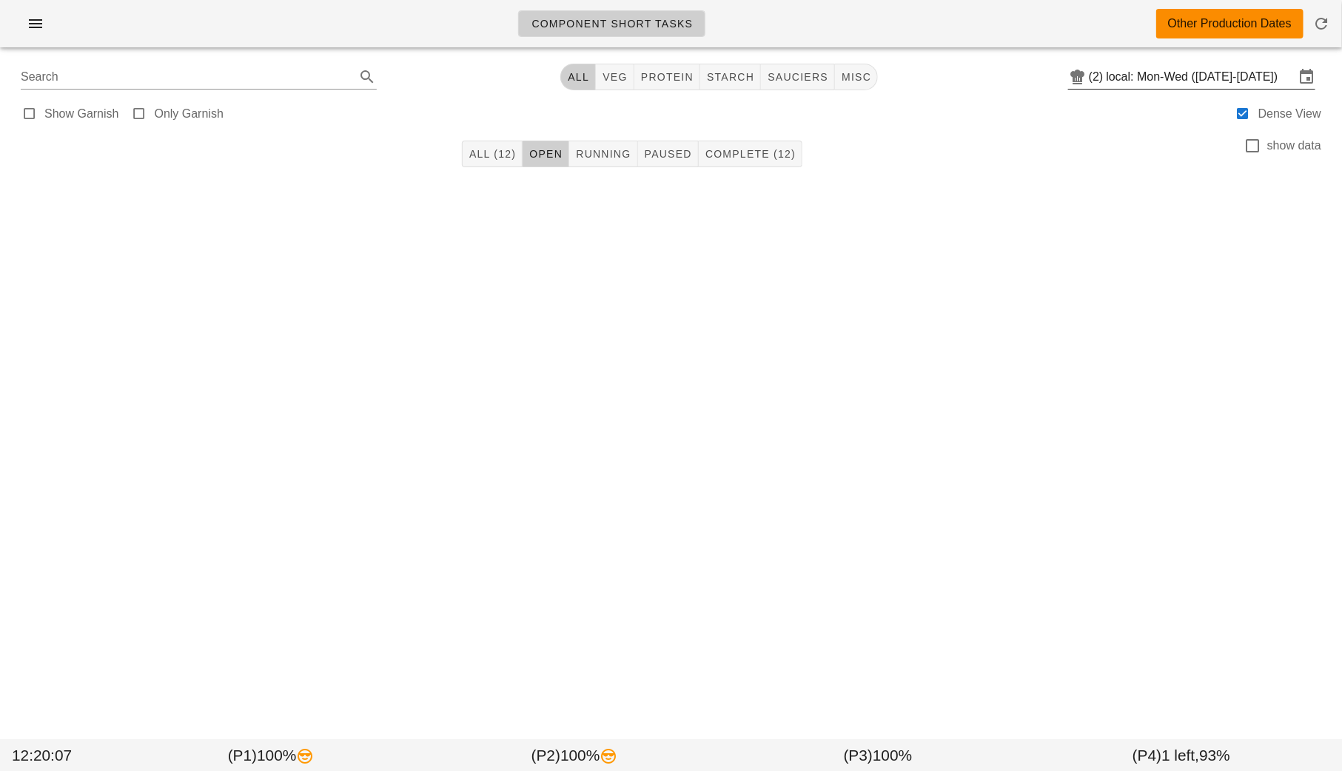
click at [1136, 78] on input "local: Mon-Wed ([DATE]-[DATE])" at bounding box center [1200, 77] width 188 height 24
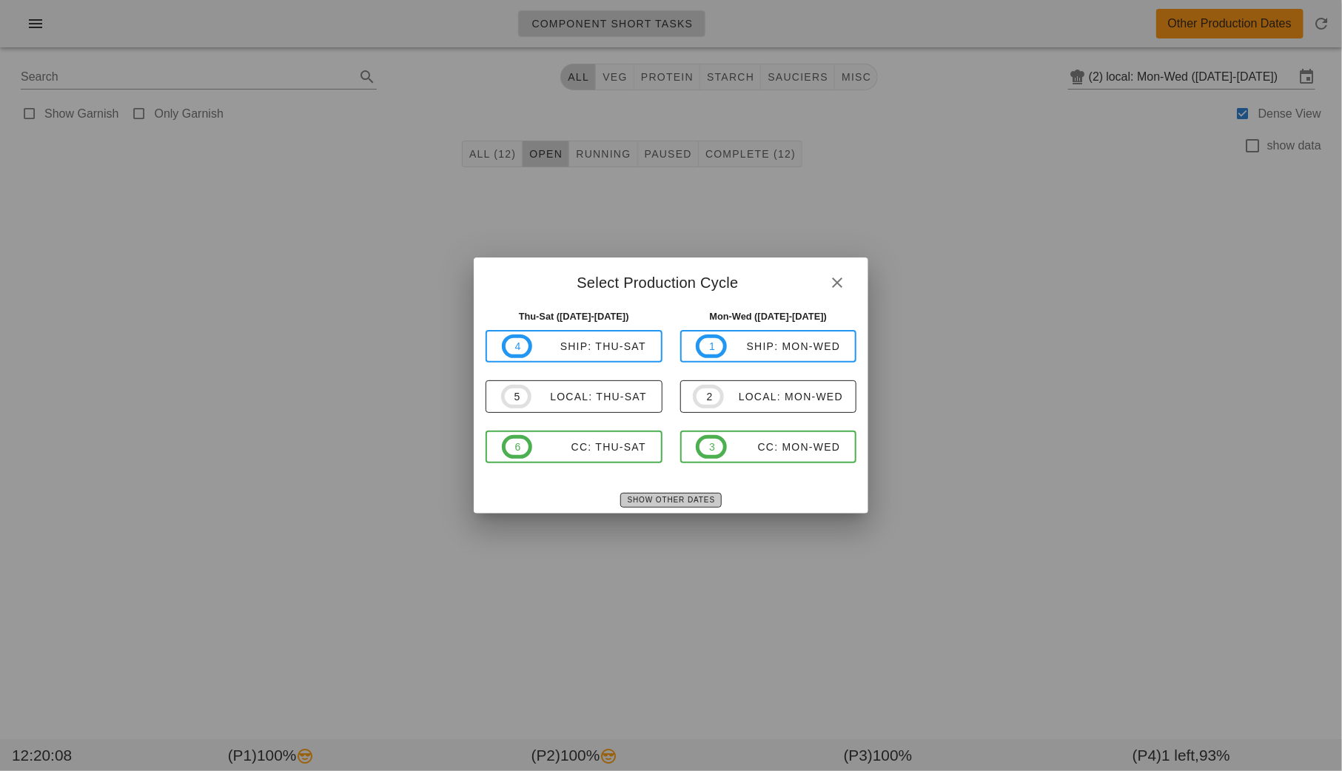
click at [670, 501] on span "Show Other Dates" at bounding box center [671, 500] width 88 height 8
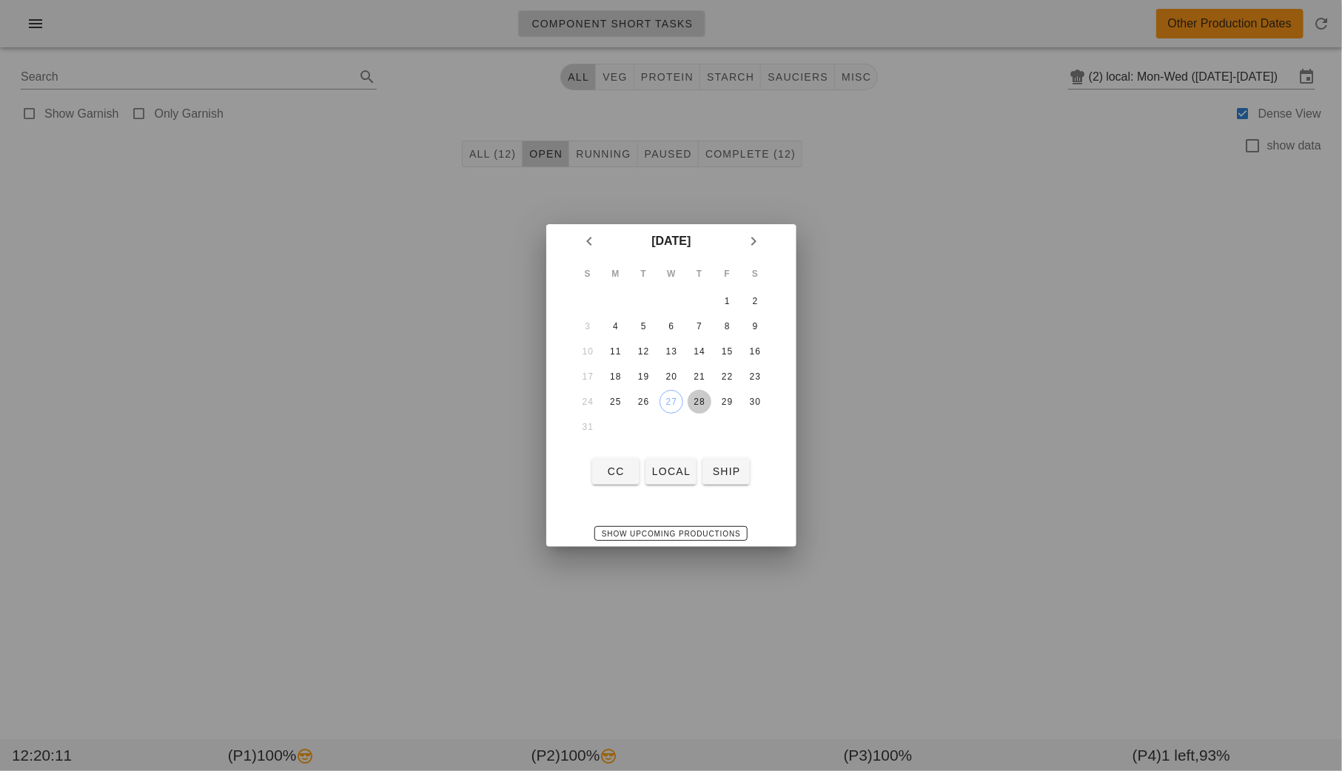
click at [700, 397] on div "28" at bounding box center [699, 402] width 24 height 10
click at [673, 471] on span "local" at bounding box center [670, 471] width 39 height 12
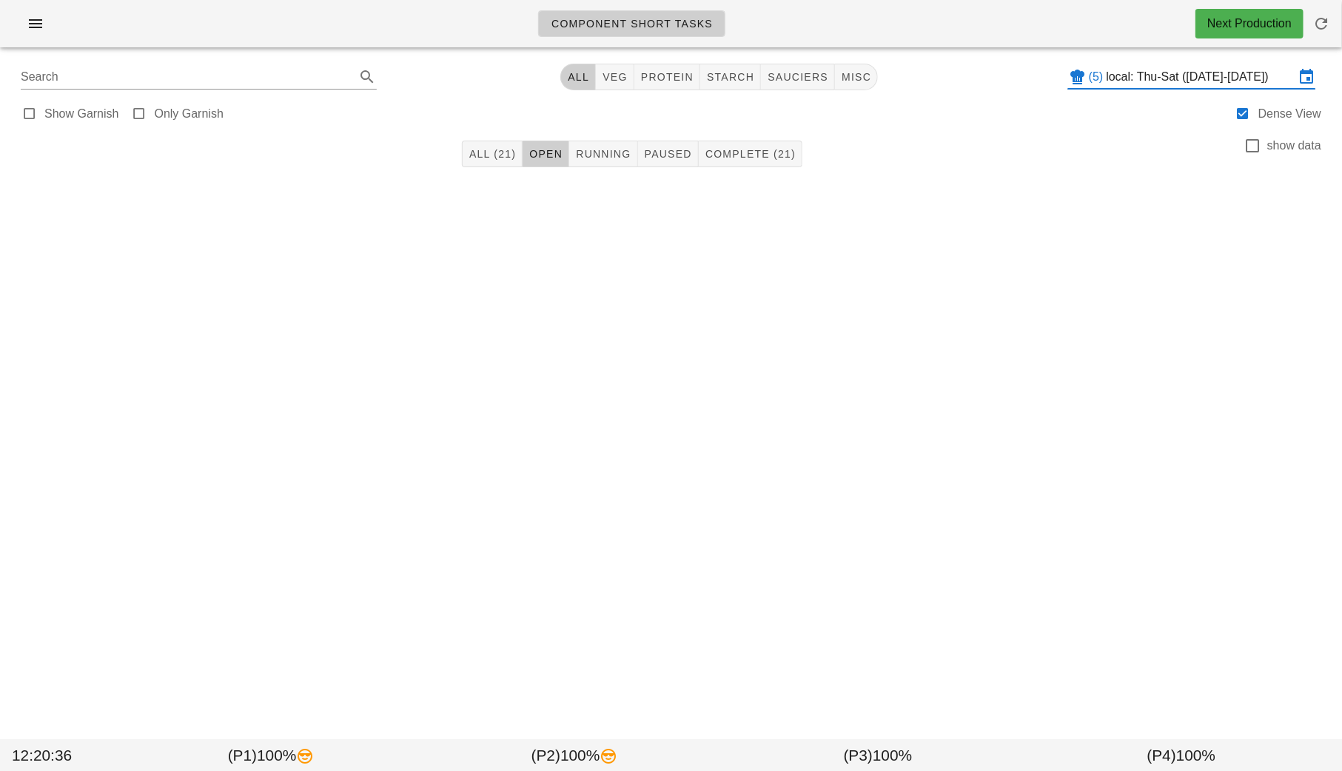
click at [1125, 73] on input "local: Thu-Sat ([DATE]-[DATE])" at bounding box center [1200, 77] width 188 height 24
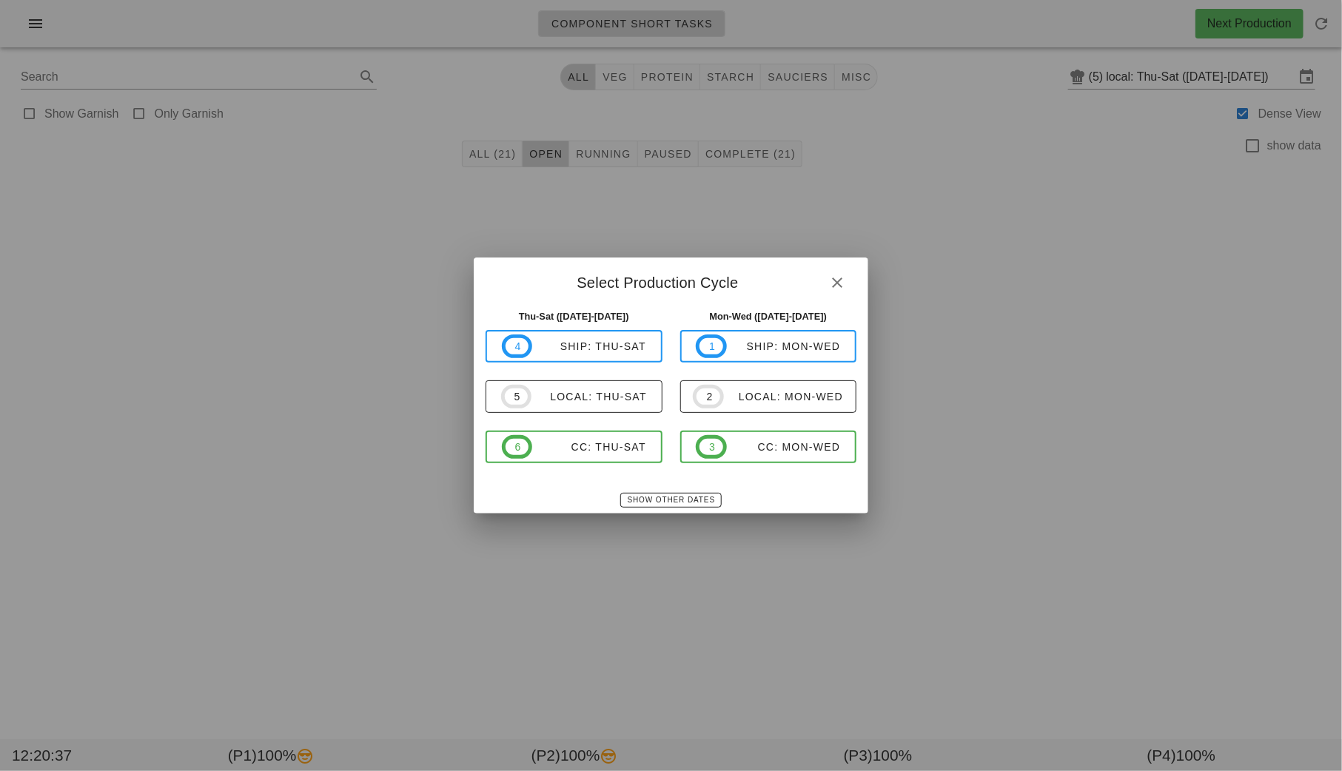
click at [650, 489] on div "Thu-Sat ([DATE]-[DATE]) 4 ship: Thu-Sat 5 local: Thu-Sat 6 CC: Thu-Sat" at bounding box center [574, 394] width 195 height 189
click at [653, 494] on button "Show Other Dates" at bounding box center [670, 500] width 101 height 15
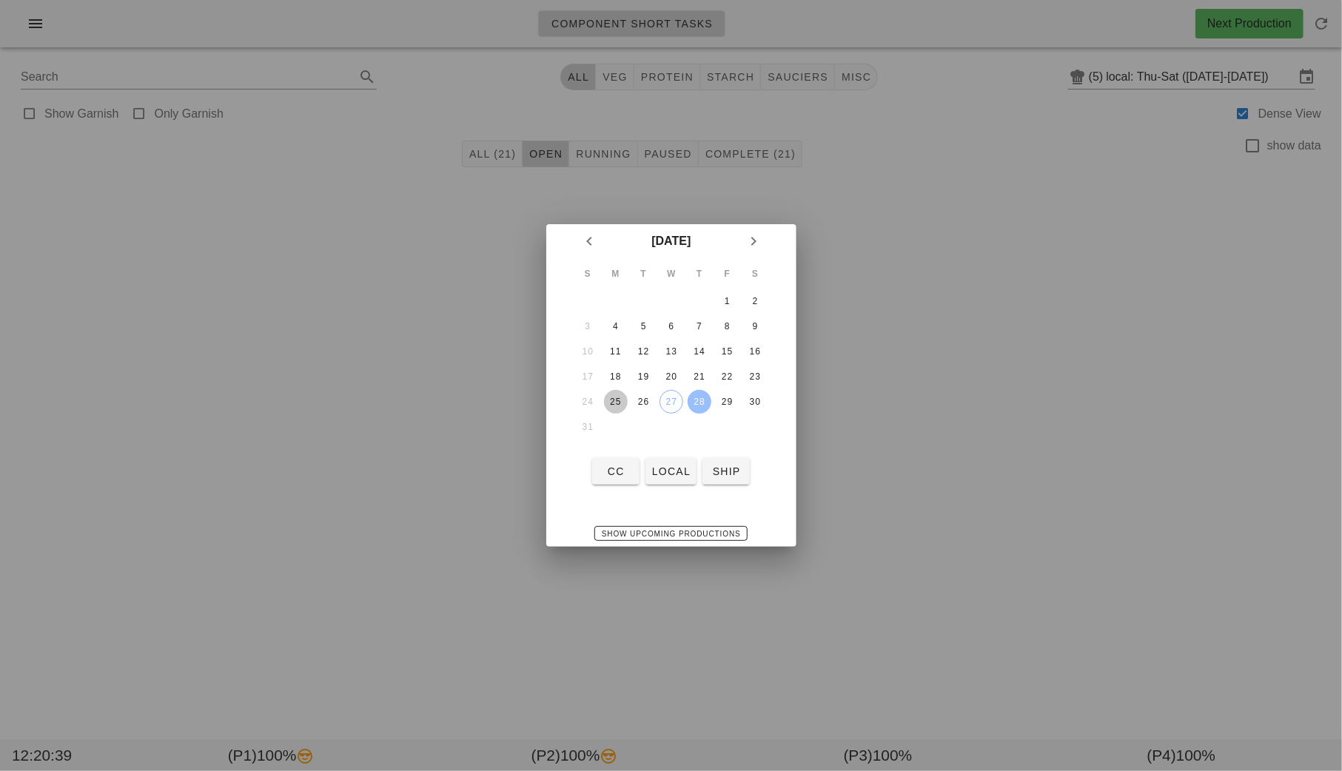
click at [622, 399] on div "25" at bounding box center [615, 402] width 24 height 10
click at [677, 475] on span "local" at bounding box center [670, 471] width 39 height 12
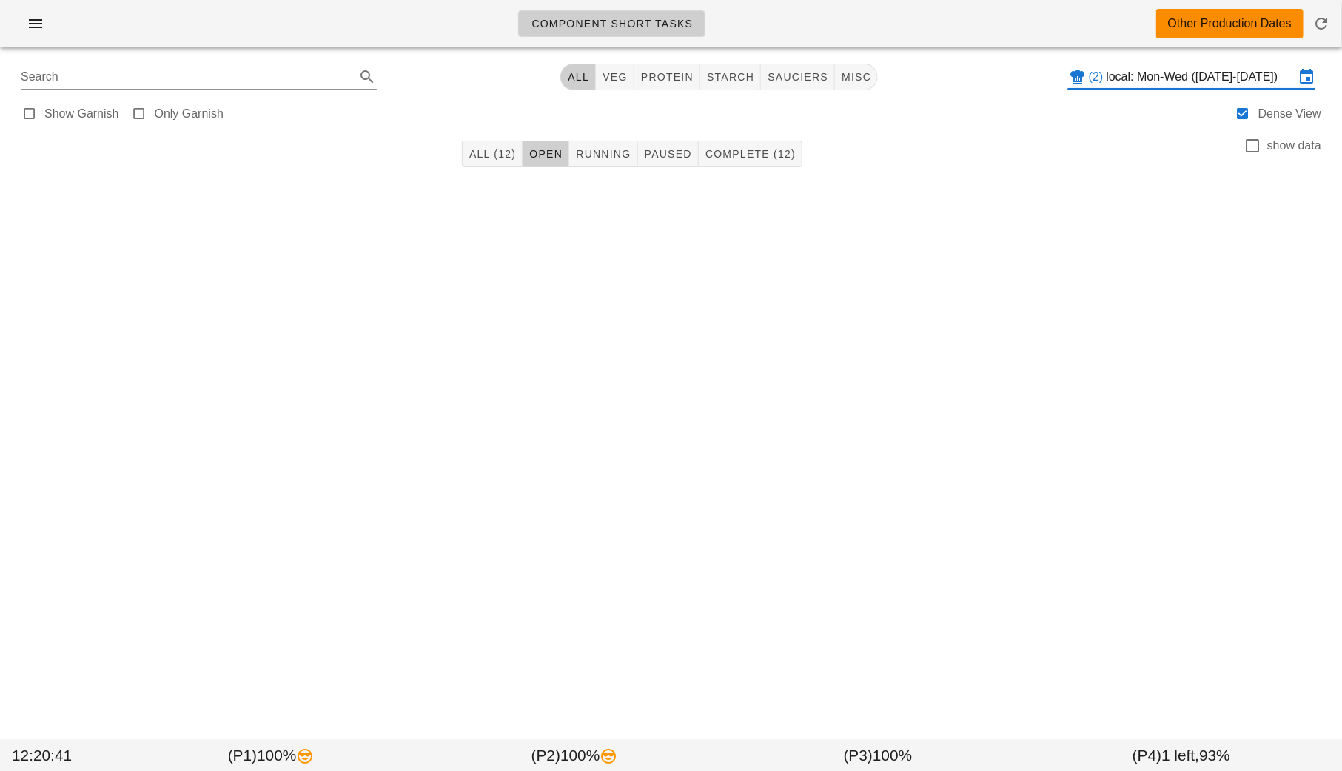
click at [1131, 74] on input "local: Mon-Wed ([DATE]-[DATE])" at bounding box center [1200, 77] width 188 height 24
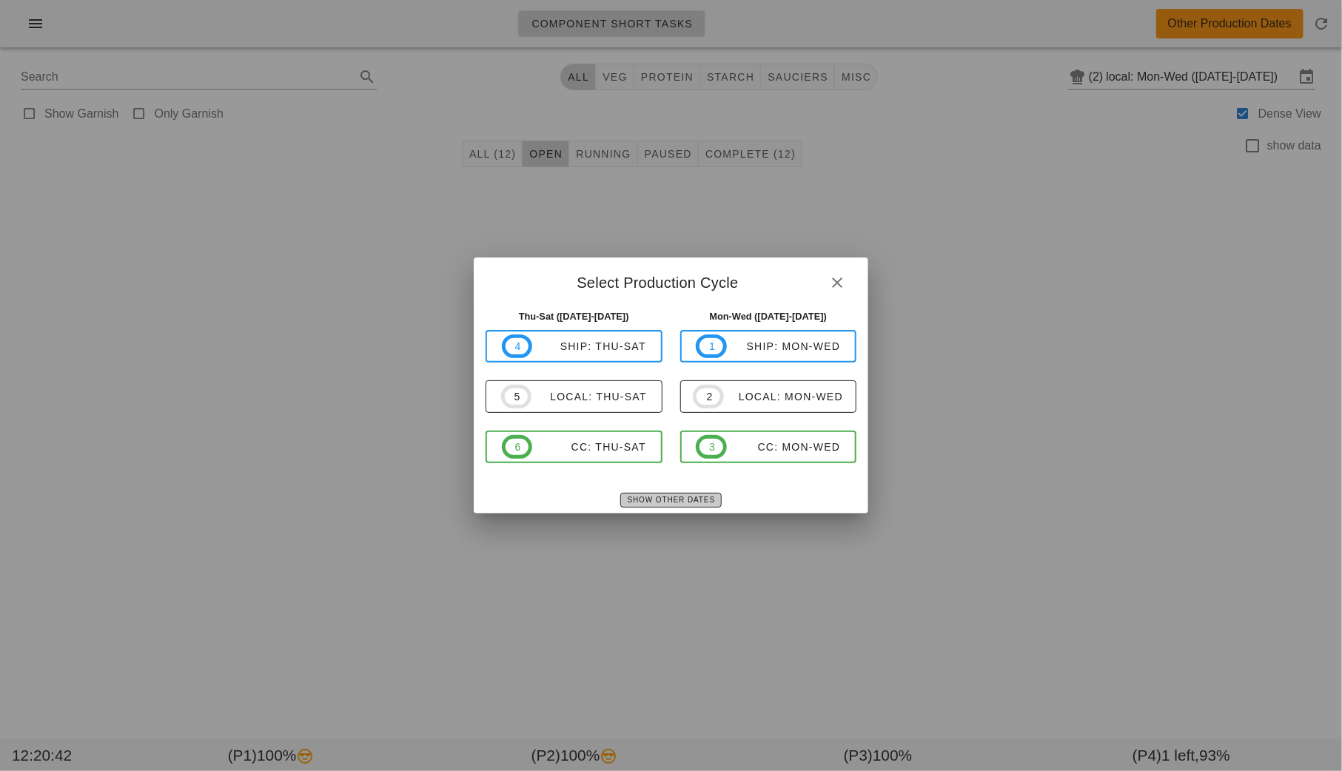
click at [659, 504] on span "Show Other Dates" at bounding box center [671, 500] width 88 height 8
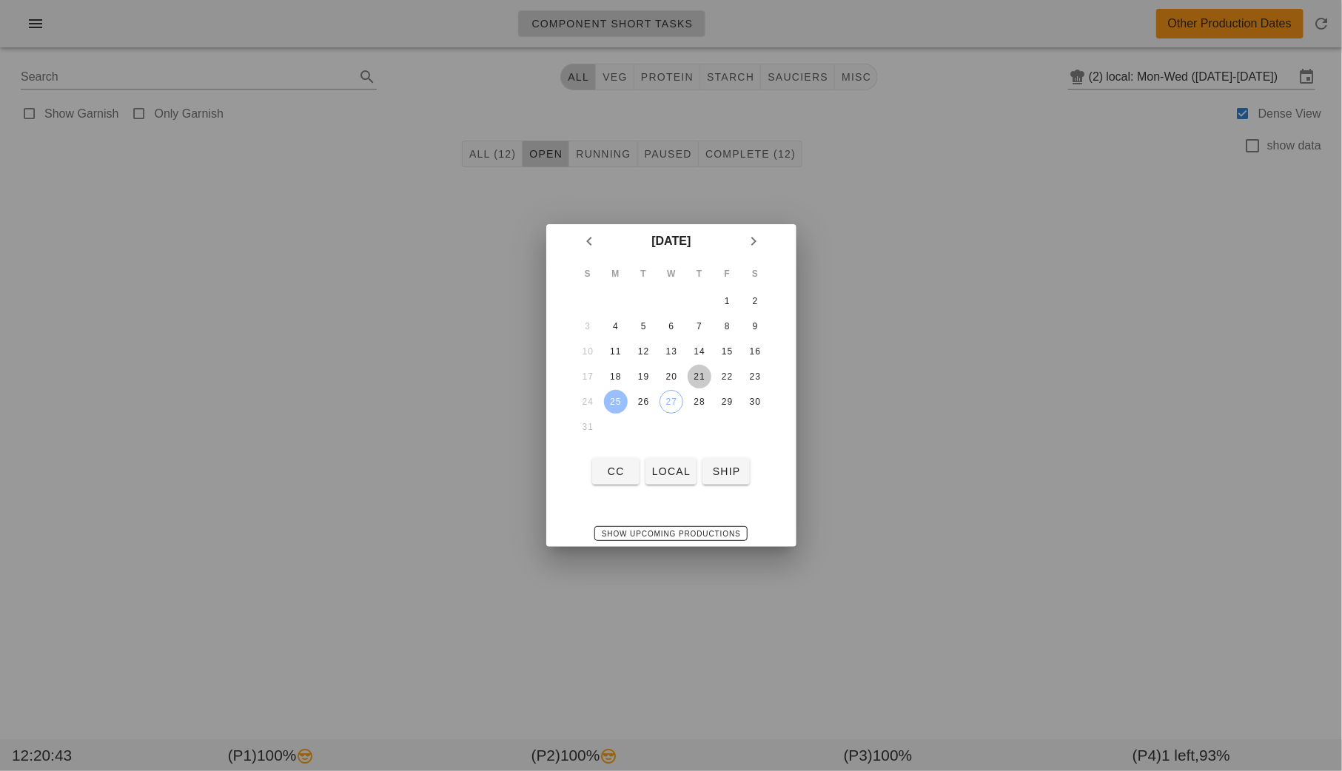
click at [706, 377] on div "21" at bounding box center [699, 376] width 24 height 10
click at [672, 484] on button "local" at bounding box center [670, 471] width 51 height 27
type input "local: Thu-Sat ([DATE]-[DATE])"
